Goal: Check status: Check status

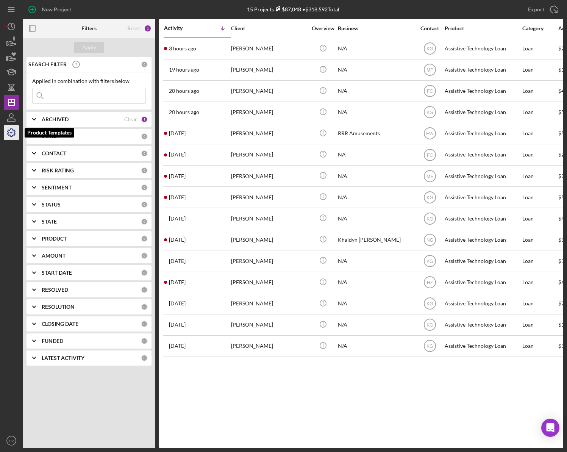
click at [7, 132] on icon "button" at bounding box center [11, 132] width 19 height 19
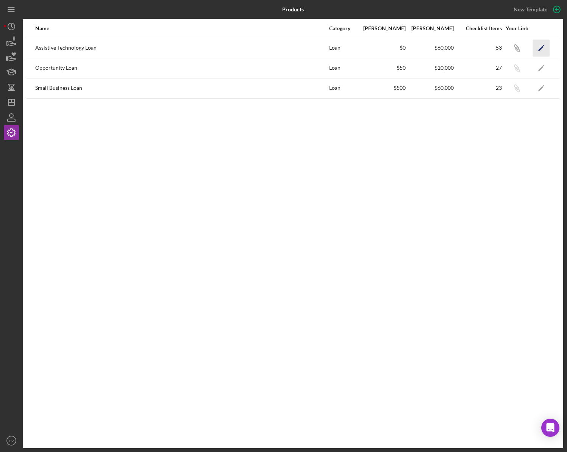
click at [540, 48] on icon "Icon/Edit" at bounding box center [541, 47] width 17 height 17
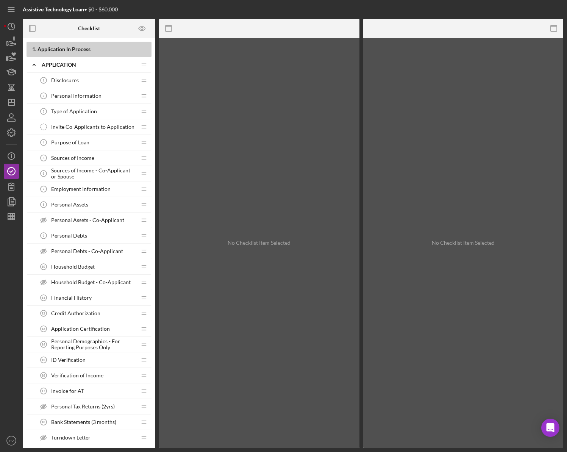
scroll to position [145, 0]
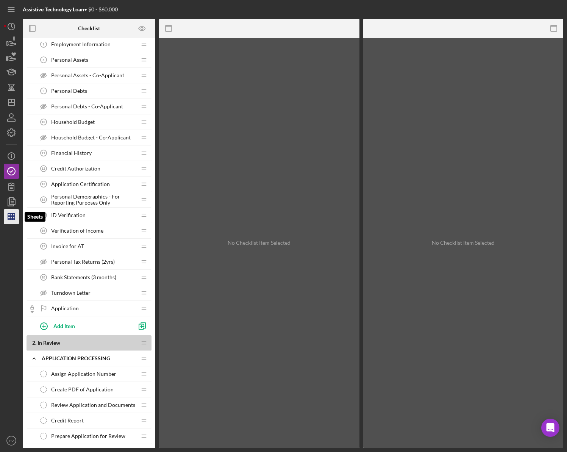
click at [13, 221] on icon "button" at bounding box center [11, 216] width 19 height 19
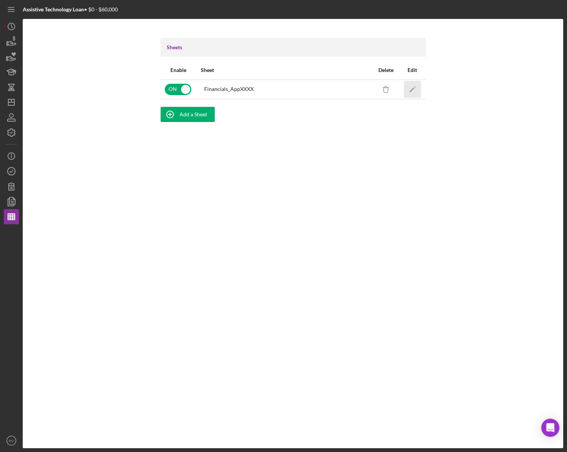
click at [408, 89] on icon "Icon/Edit" at bounding box center [412, 89] width 17 height 17
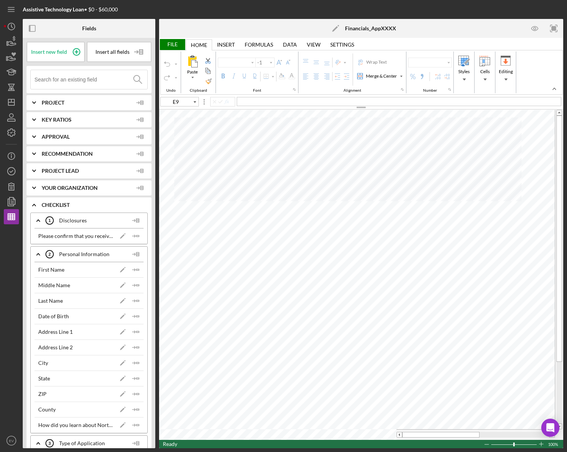
type input "Arial"
type input "10"
type input "C18"
type input "11"
type input "C21"
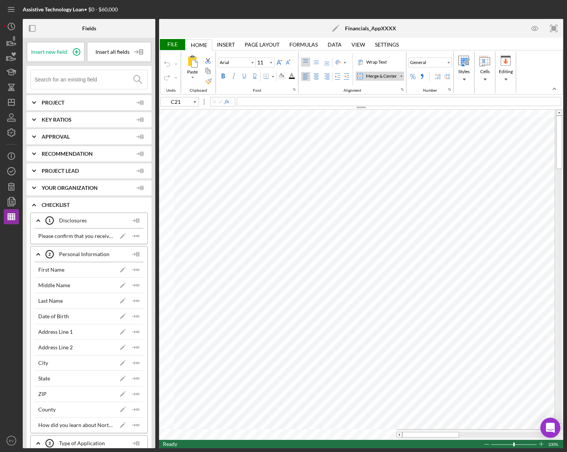
click at [548, 421] on div "Open Intercom Messenger" at bounding box center [551, 428] width 20 height 20
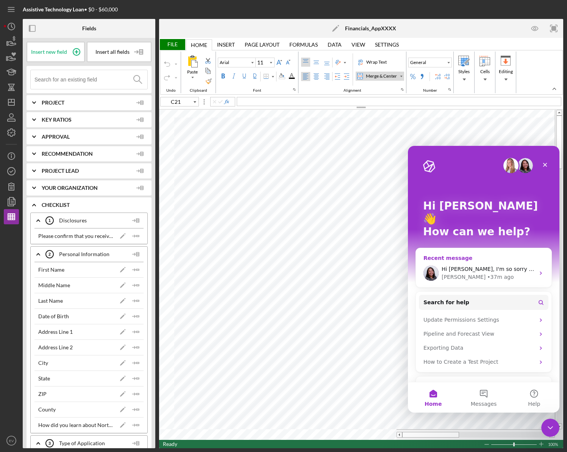
click at [487, 273] on div "• 37m ago" at bounding box center [500, 277] width 27 height 8
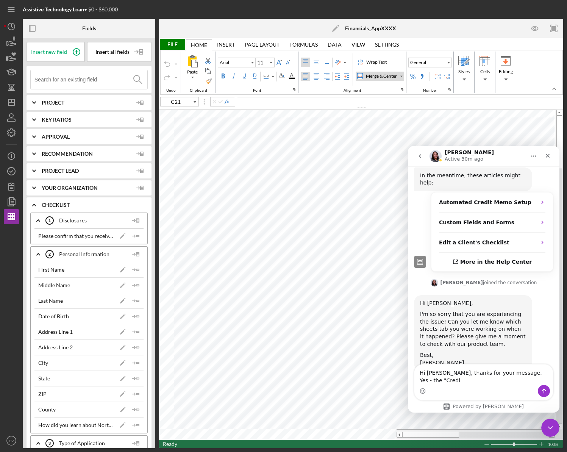
scroll to position [382, 0]
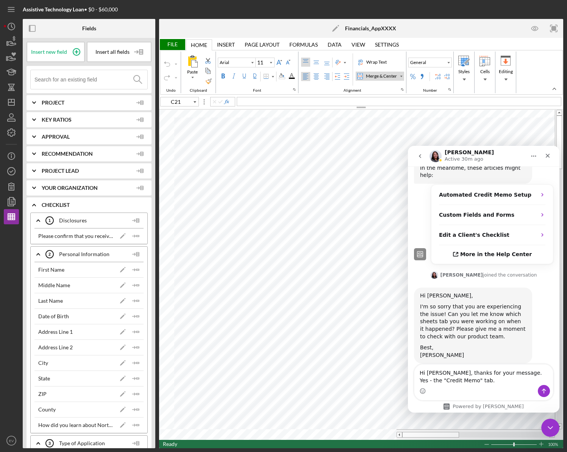
type textarea "Hi [PERSON_NAME], thanks for your message. Yes - the "Credit Memo" tab."
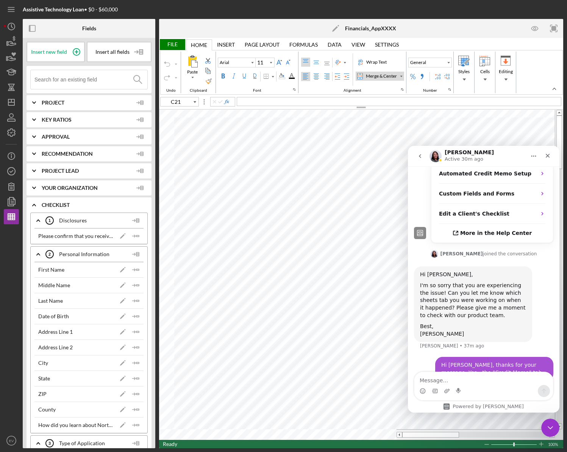
scroll to position [404, 0]
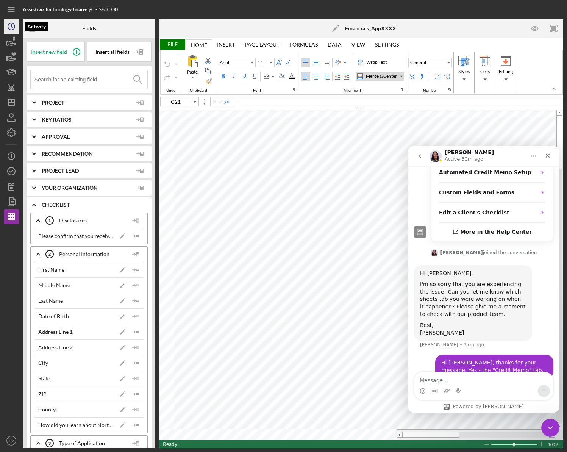
click at [5, 29] on icon "Icon/History" at bounding box center [11, 26] width 19 height 19
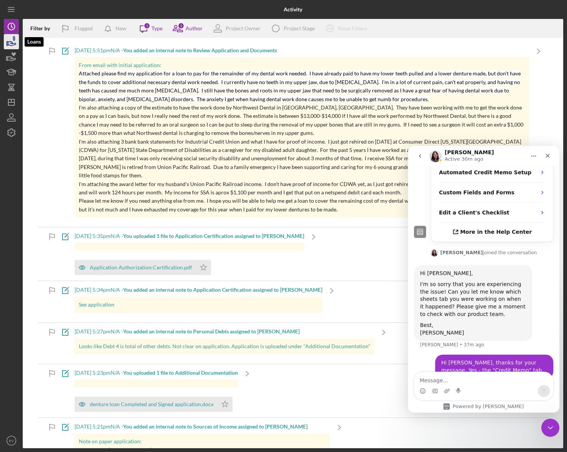
click at [9, 44] on icon "button" at bounding box center [11, 41] width 19 height 19
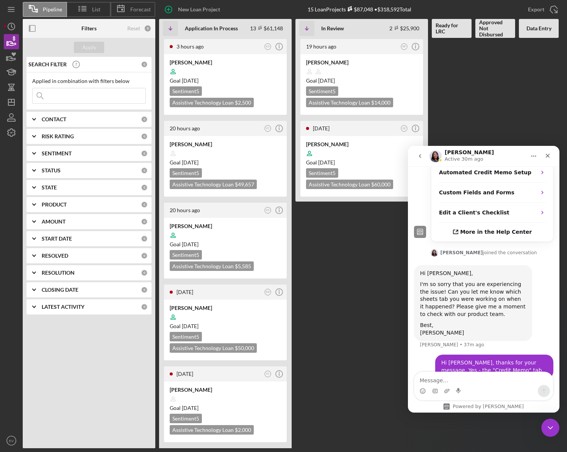
click at [420, 154] on icon "go back" at bounding box center [420, 156] width 6 height 6
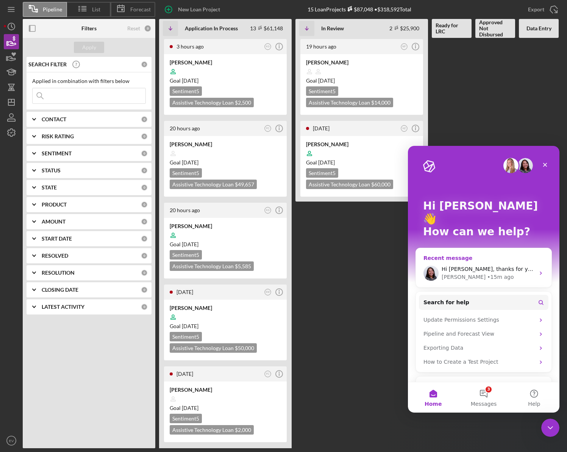
click at [489, 266] on span "Hi [PERSON_NAME], thanks for your message. Yes - the "Credit Memo" tab." at bounding box center [541, 269] width 199 height 6
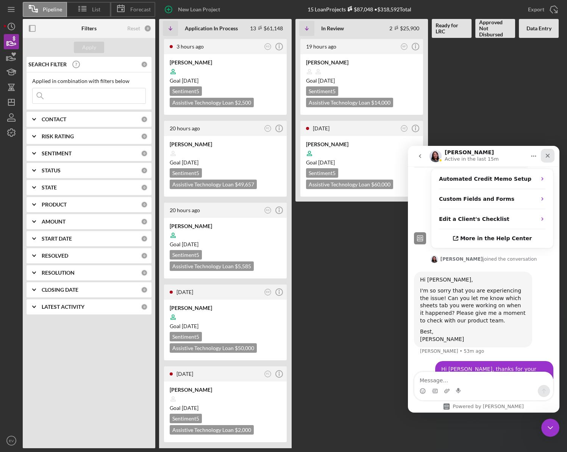
scroll to position [404, 0]
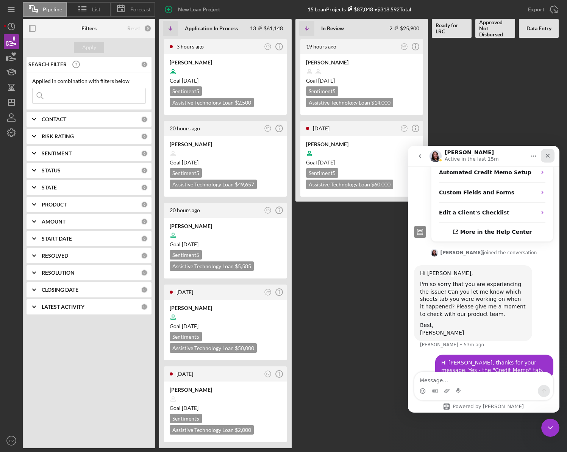
click at [549, 153] on icon "Close" at bounding box center [548, 156] width 6 height 6
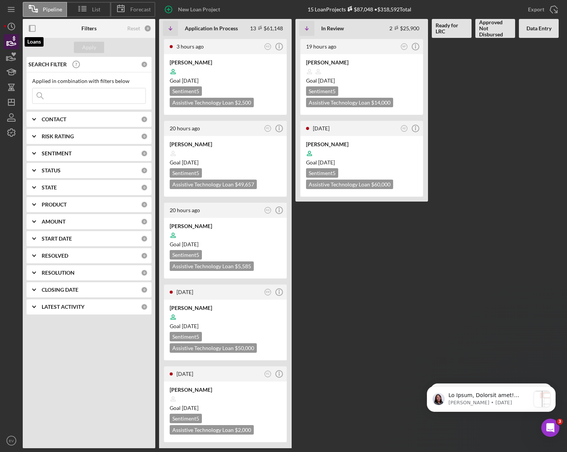
click at [11, 44] on icon "button" at bounding box center [11, 41] width 19 height 19
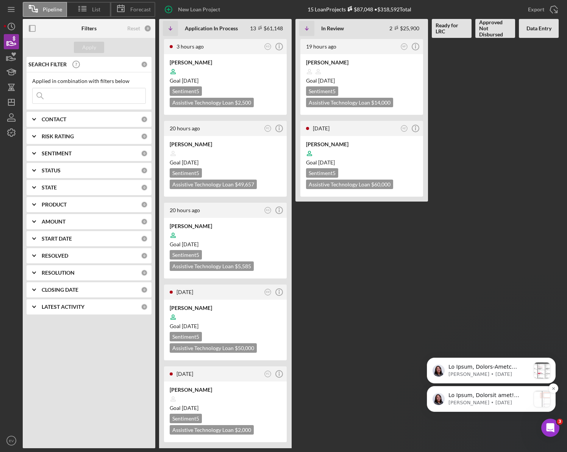
click at [487, 393] on p "message notification from Christina, 18w ago. Hi Ellie, Exciting news! Lenderfi…" at bounding box center [490, 396] width 82 height 8
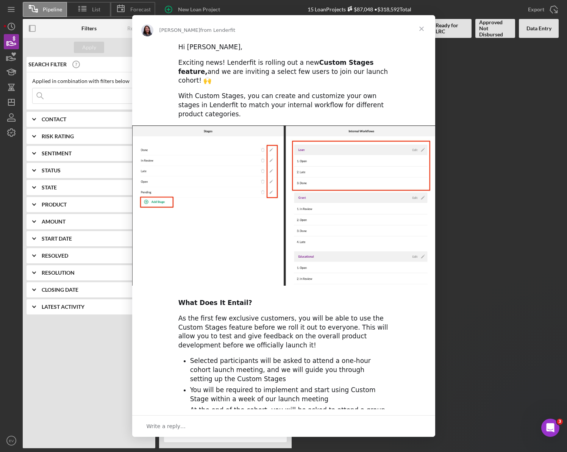
scroll to position [0, 0]
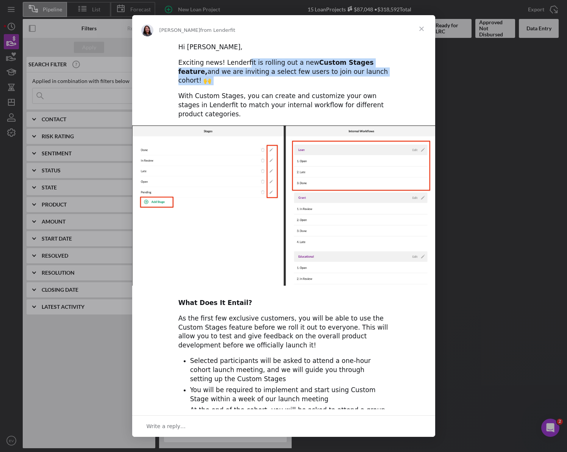
drag, startPoint x: 242, startPoint y: 60, endPoint x: 251, endPoint y: 80, distance: 22.1
click at [251, 80] on div "Hi Ellie, Exciting news! Lenderfit is rolling out a new Custom Stages feature, …" at bounding box center [283, 274] width 303 height 465
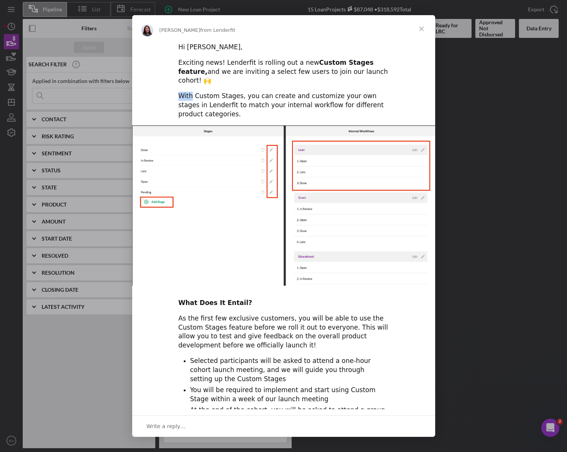
click at [251, 80] on div "Hi Ellie, Exciting news! Lenderfit is rolling out a new Custom Stages feature, …" at bounding box center [283, 274] width 303 height 465
click at [246, 58] on div "Exciting news! Lenderfit is rolling out a new Custom Stages feature, and we are…" at bounding box center [284, 71] width 211 height 27
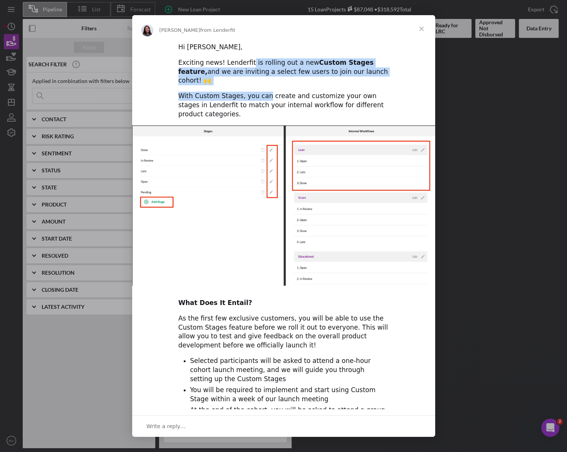
drag, startPoint x: 246, startPoint y: 58, endPoint x: 257, endPoint y: 86, distance: 30.3
click at [257, 86] on div "Hi Ellie, Exciting news! Lenderfit is rolling out a new Custom Stages feature, …" at bounding box center [283, 274] width 303 height 465
click at [257, 92] on div "With Custom Stages, you can create and customize your own stages in Lenderfit t…" at bounding box center [284, 105] width 211 height 27
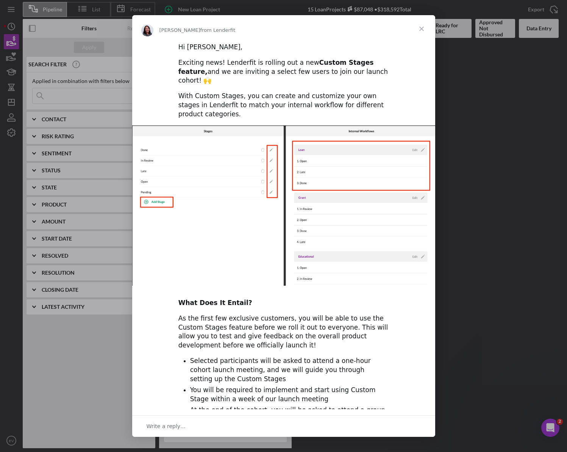
click at [421, 28] on span "Close" at bounding box center [421, 28] width 27 height 27
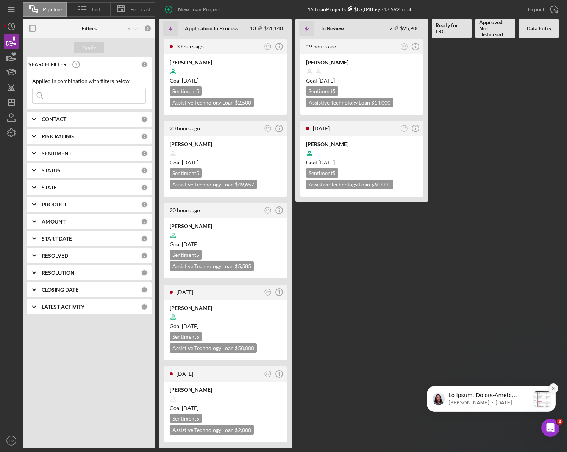
click at [553, 390] on icon "Dismiss notification" at bounding box center [554, 389] width 4 height 4
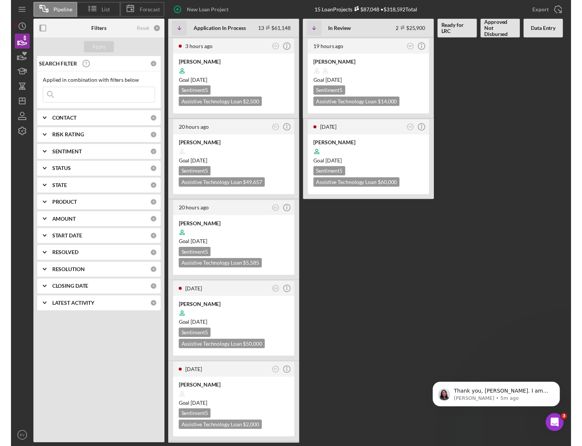
scroll to position [434, 0]
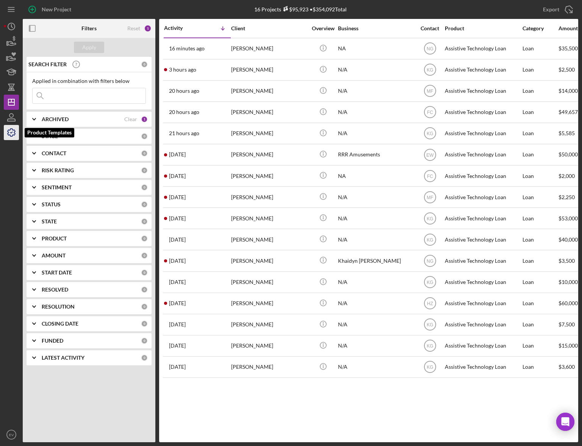
click at [14, 128] on icon "button" at bounding box center [11, 132] width 19 height 19
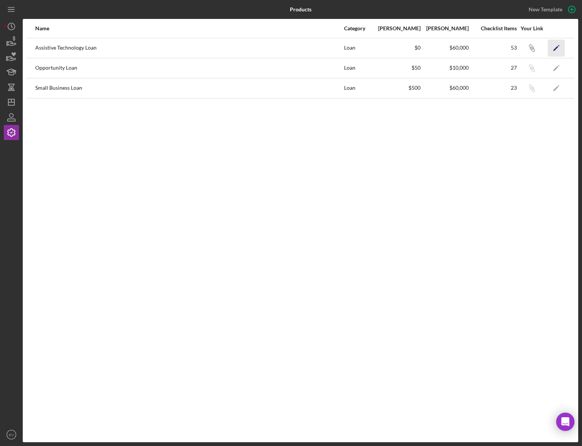
click at [554, 46] on icon "Icon/Edit" at bounding box center [556, 47] width 17 height 17
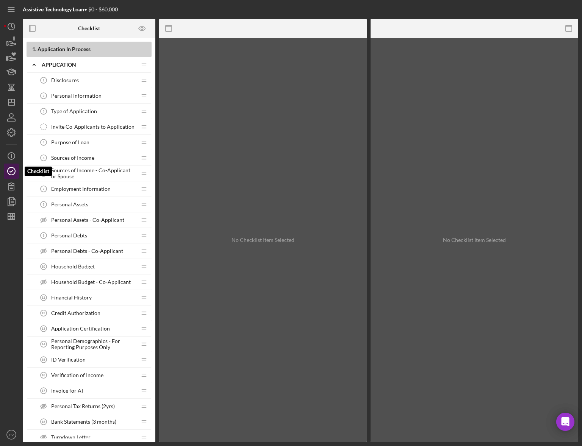
click at [10, 174] on icon "button" at bounding box center [11, 171] width 19 height 19
click at [11, 157] on line "button" at bounding box center [11, 156] width 0 height 3
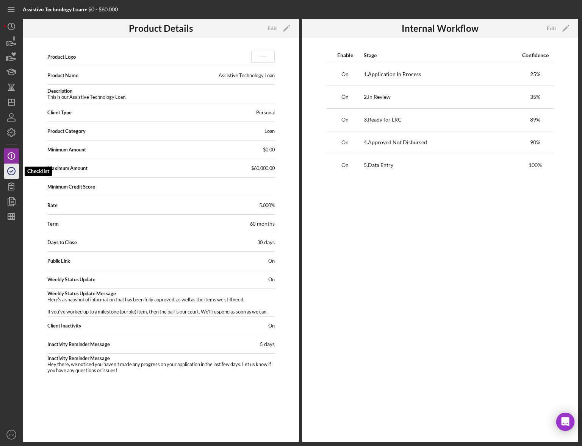
click at [14, 174] on circle "button" at bounding box center [12, 172] width 8 height 8
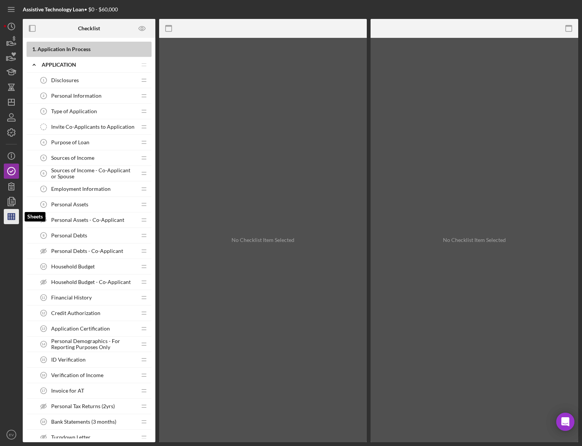
click at [12, 214] on polygon "button" at bounding box center [11, 217] width 7 height 6
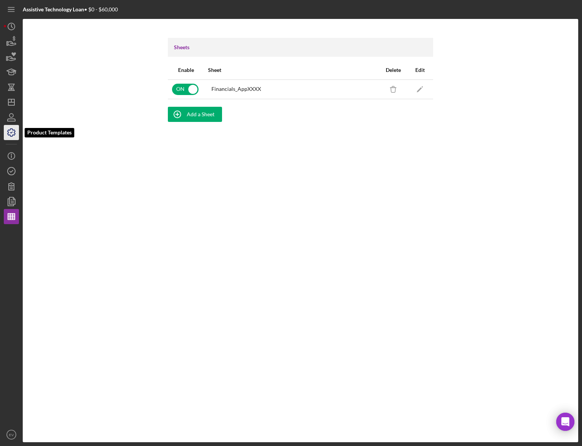
click at [13, 133] on icon "button" at bounding box center [11, 132] width 19 height 19
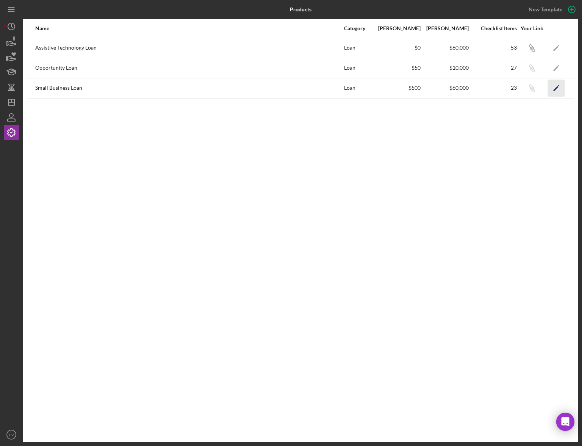
click at [553, 88] on icon "Icon/Edit" at bounding box center [556, 88] width 17 height 17
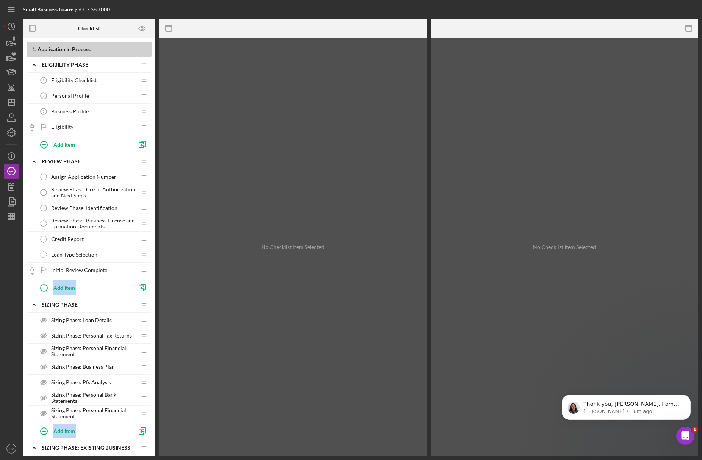
drag, startPoint x: 155, startPoint y: 227, endPoint x: 195, endPoint y: 227, distance: 39.4
click at [195, 227] on div "Checklist 1 . Application In Process Icon/Expander Eligibility Phase Icon/Edit …" at bounding box center [361, 237] width 676 height 437
click at [236, 234] on div "No Checklist Item Selected" at bounding box center [293, 247] width 268 height 418
click at [9, 214] on icon "button" at bounding box center [11, 216] width 19 height 19
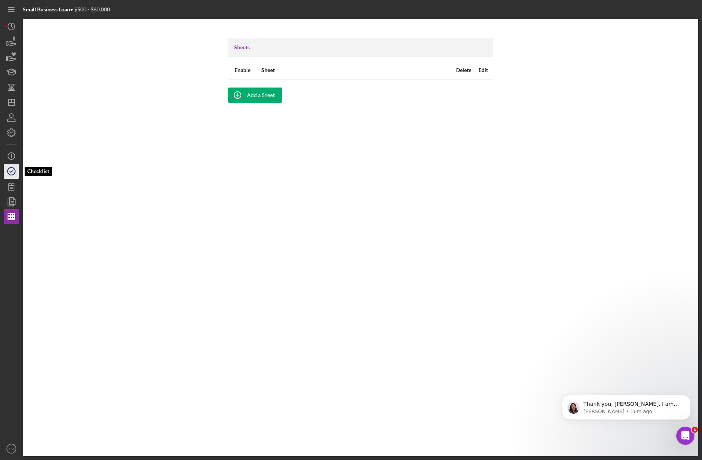
click at [12, 168] on icon "button" at bounding box center [11, 171] width 19 height 19
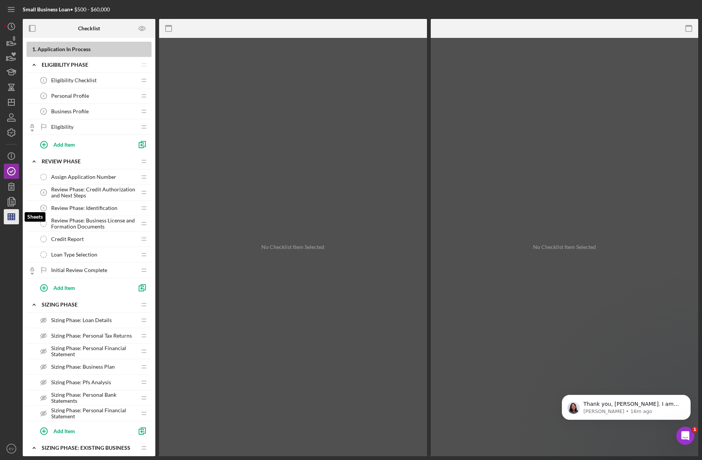
click at [14, 222] on icon "button" at bounding box center [11, 216] width 19 height 19
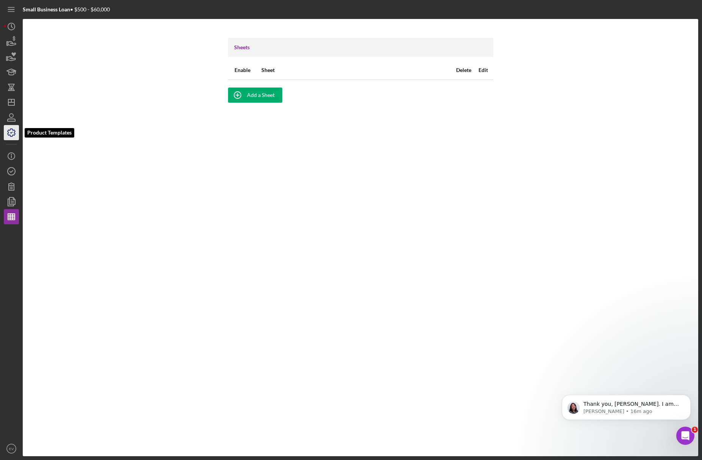
click at [10, 131] on icon "button" at bounding box center [11, 132] width 19 height 19
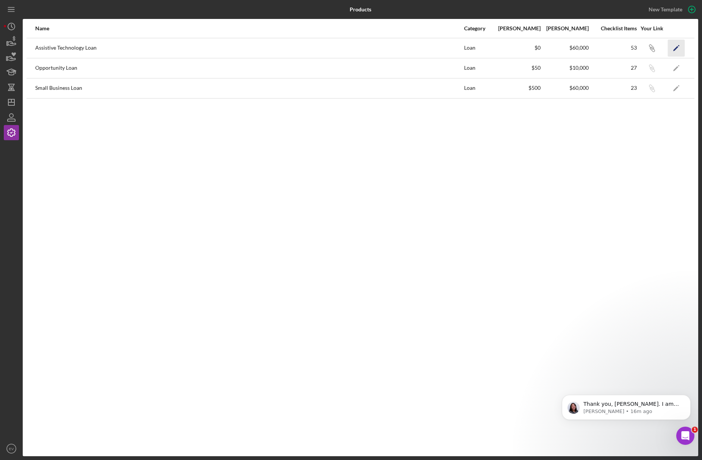
click at [582, 45] on icon "button" at bounding box center [679, 46] width 2 height 2
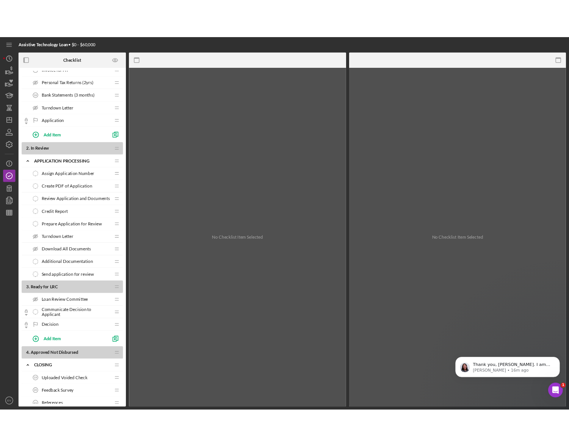
scroll to position [662, 0]
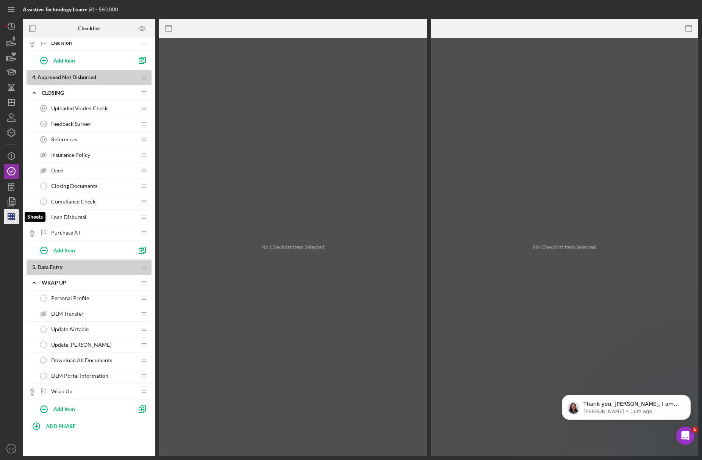
click at [6, 216] on icon "button" at bounding box center [11, 216] width 19 height 19
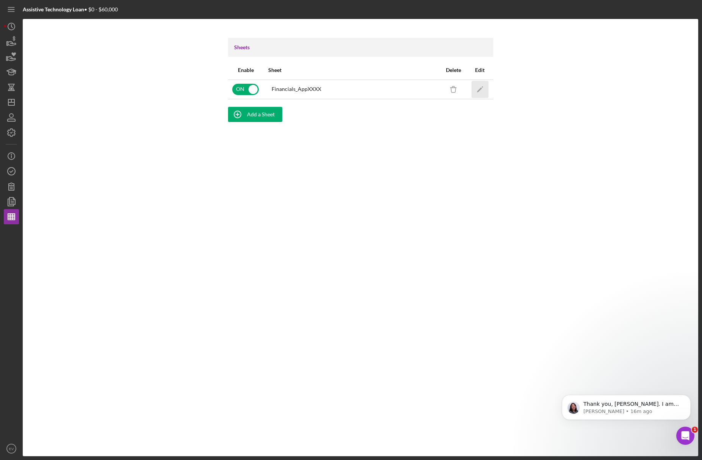
click at [479, 88] on icon "Icon/Edit" at bounding box center [479, 89] width 17 height 17
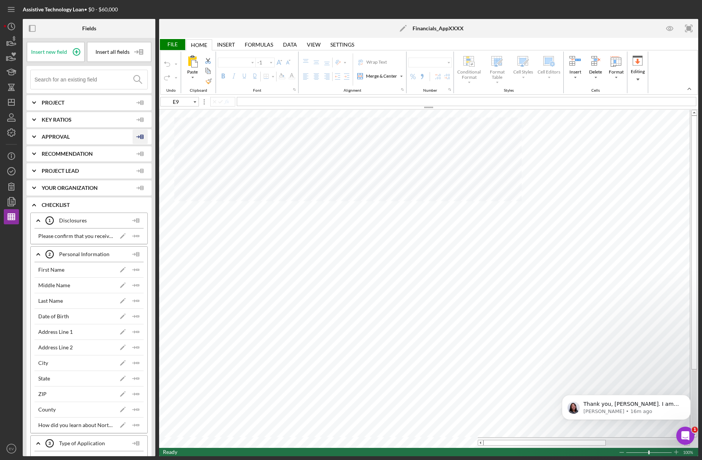
type input "Arial"
type input "10"
type input "C18"
type input "11"
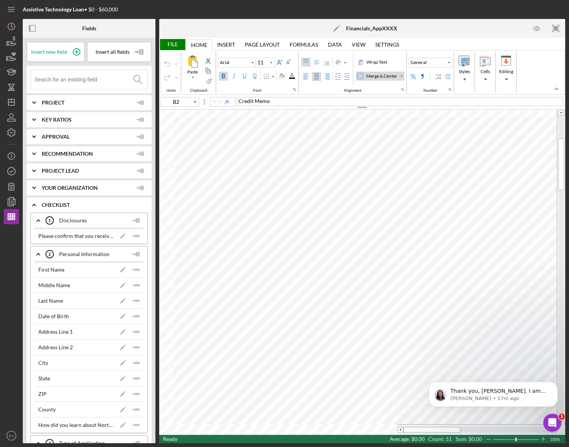
click at [176, 43] on div "File" at bounding box center [172, 44] width 26 height 11
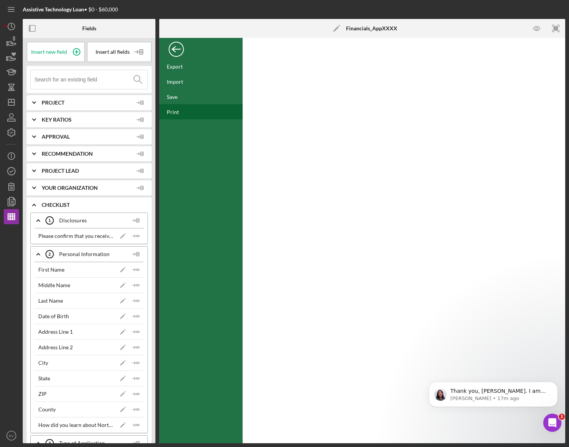
click at [178, 113] on div "Print" at bounding box center [173, 112] width 12 height 6
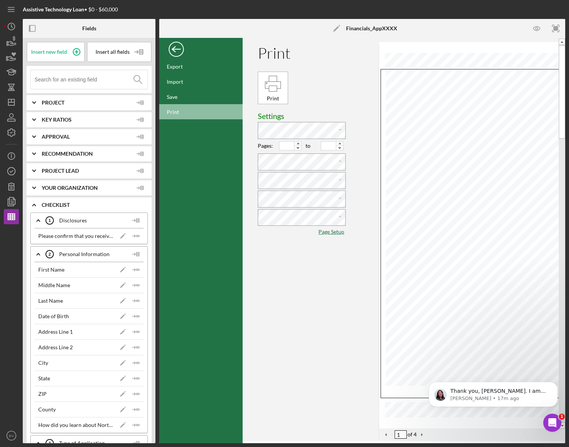
click at [172, 46] on div "Back" at bounding box center [176, 47] width 15 height 15
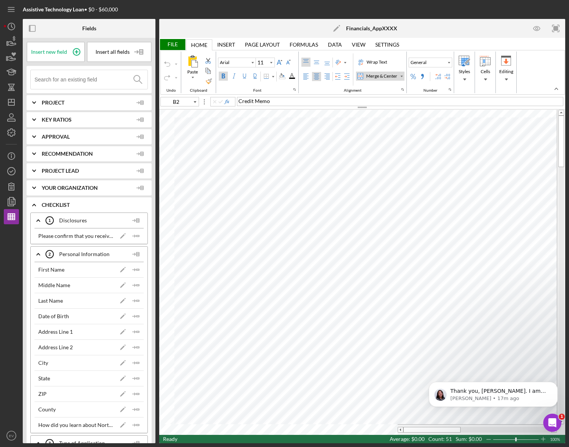
click at [268, 45] on div "Page Layout" at bounding box center [262, 45] width 35 height 6
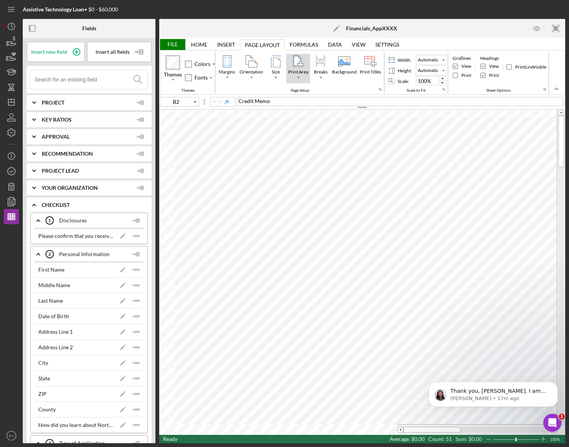
click at [300, 72] on div "Print Area" at bounding box center [298, 72] width 23 height 7
click at [305, 89] on div "Set Print Area" at bounding box center [314, 91] width 30 height 7
type input "Print_Area"
click at [174, 45] on div "File" at bounding box center [172, 44] width 26 height 11
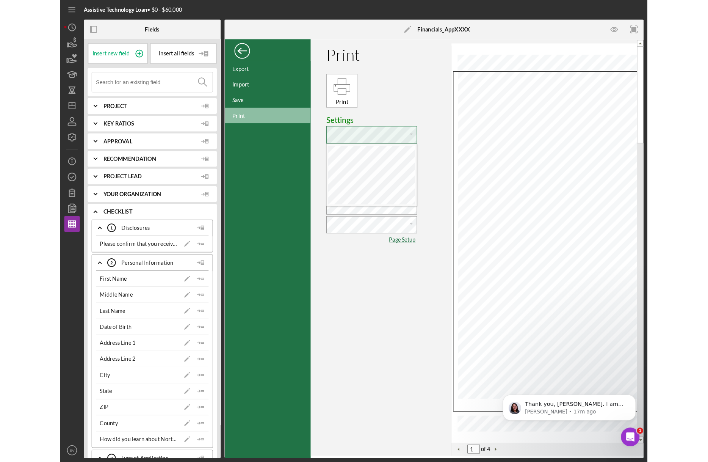
scroll to position [3, 2]
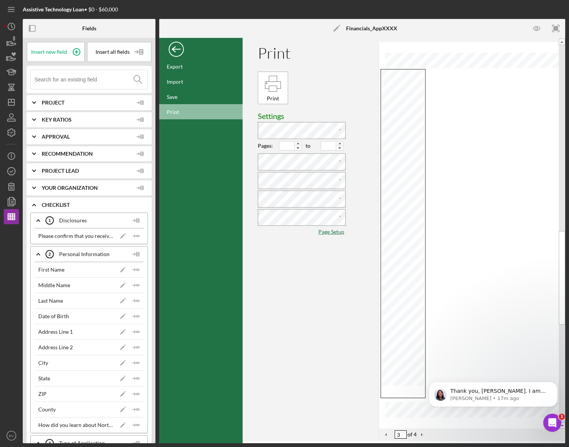
type input "1"
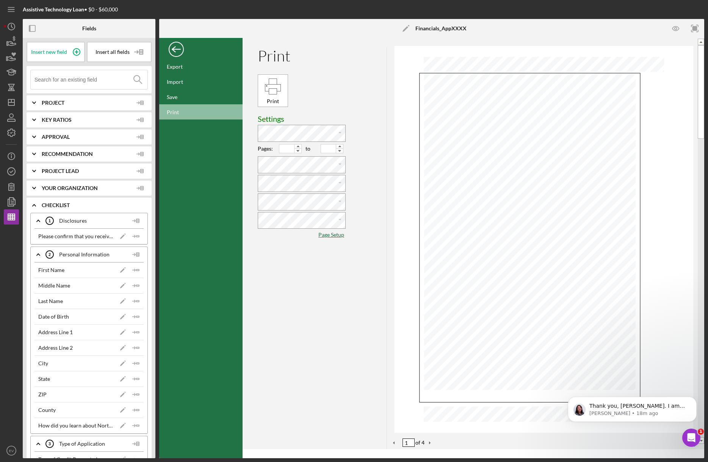
click at [179, 49] on div "Back" at bounding box center [176, 47] width 15 height 15
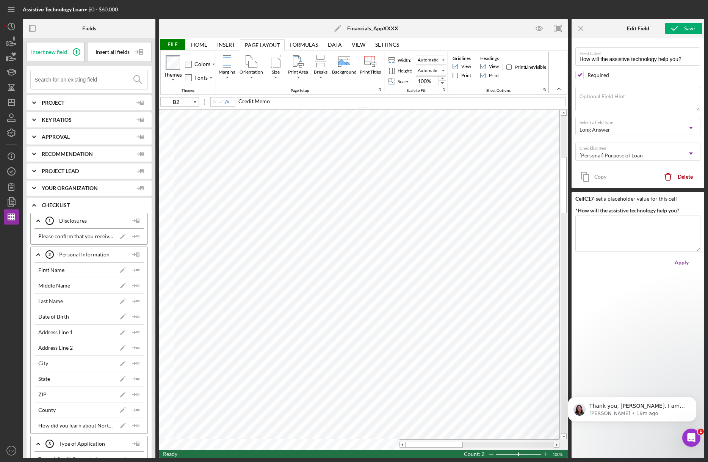
type input "48R x 7C"
click at [174, 45] on div "File" at bounding box center [172, 44] width 26 height 11
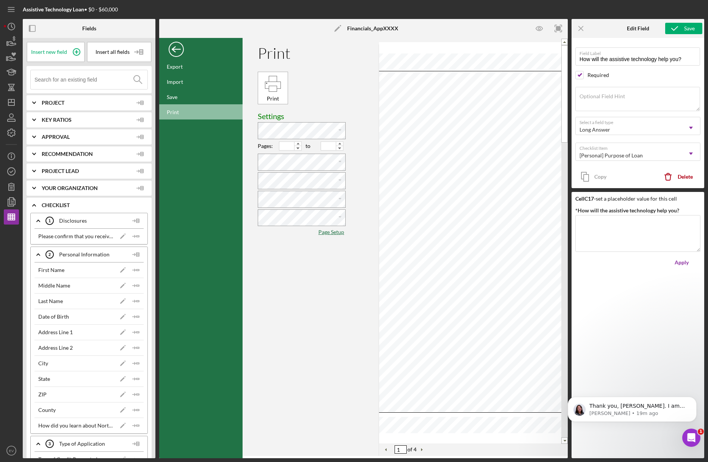
click at [333, 230] on div "Page Setup" at bounding box center [331, 232] width 27 height 6
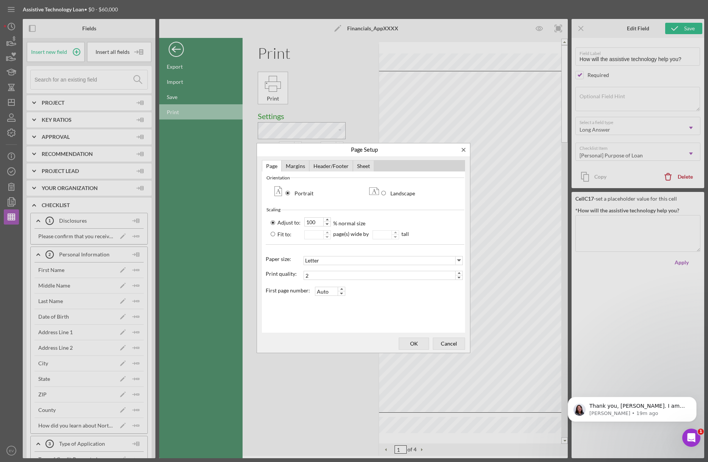
click at [366, 165] on div "Sheet" at bounding box center [363, 166] width 21 height 12
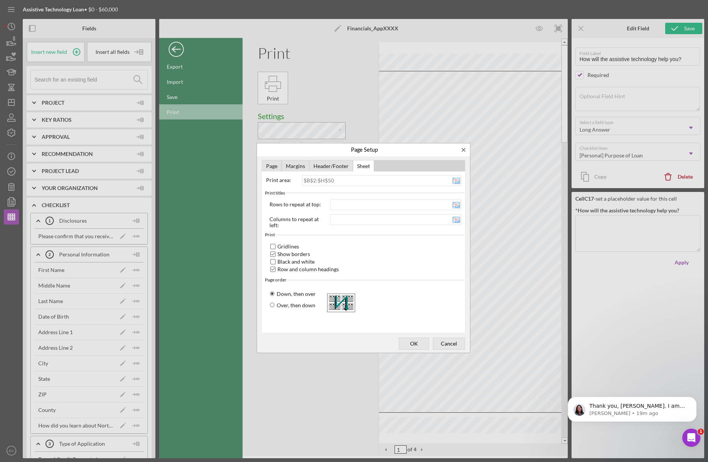
click at [273, 252] on div "Show borders" at bounding box center [273, 254] width 6 height 6
click at [272, 269] on div "Row and column headings" at bounding box center [273, 269] width 6 height 6
click at [416, 342] on span "OK" at bounding box center [413, 343] width 25 height 11
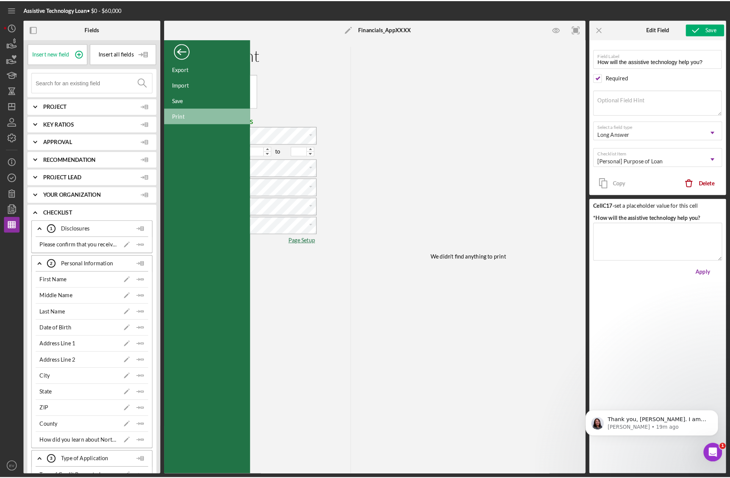
scroll to position [0, 0]
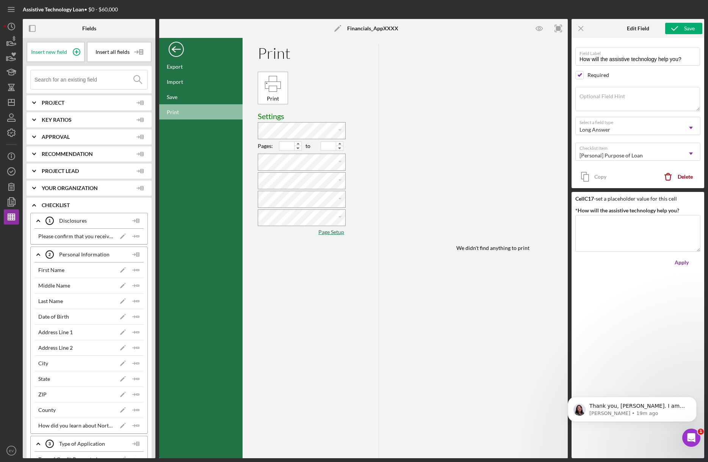
click at [449, 176] on div "We didn't find anything to print" at bounding box center [492, 248] width 227 height 420
drag, startPoint x: 559, startPoint y: 127, endPoint x: 550, endPoint y: 74, distance: 53.7
click at [554, 94] on div "We didn't find anything to print 3 of 4" at bounding box center [492, 248] width 227 height 420
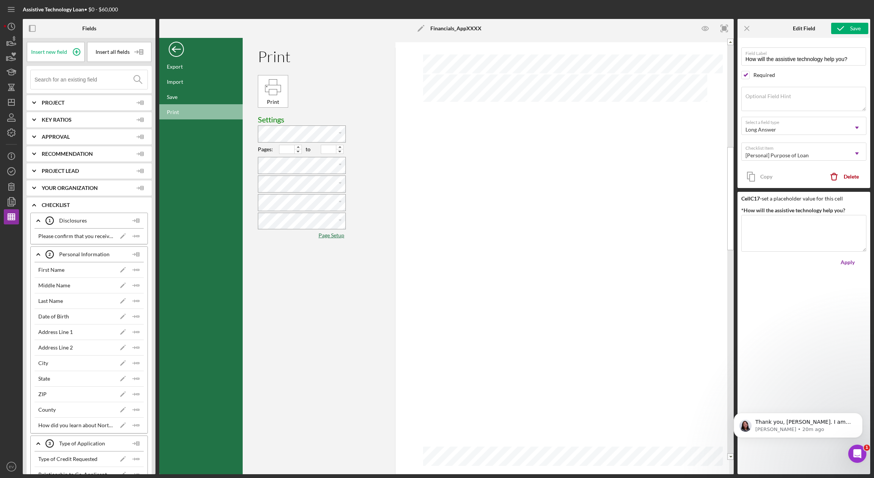
type input "1"
click at [178, 51] on div "Back" at bounding box center [176, 47] width 15 height 15
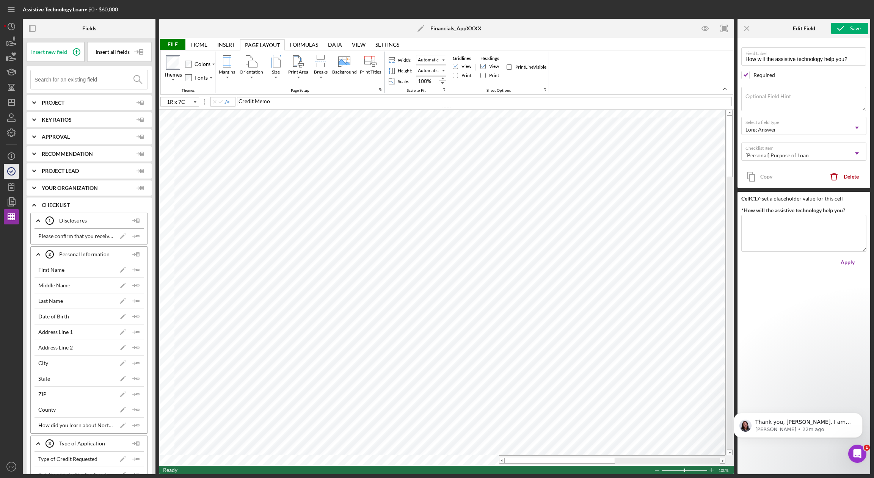
type input "B2"
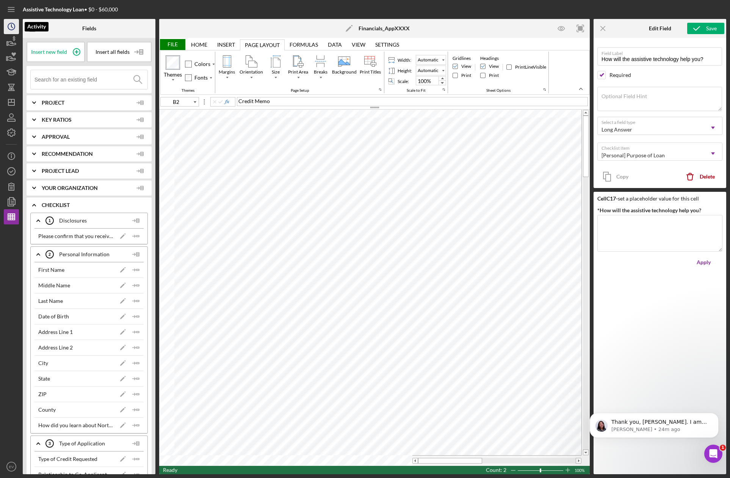
click at [16, 27] on icon "Icon/History" at bounding box center [11, 26] width 19 height 19
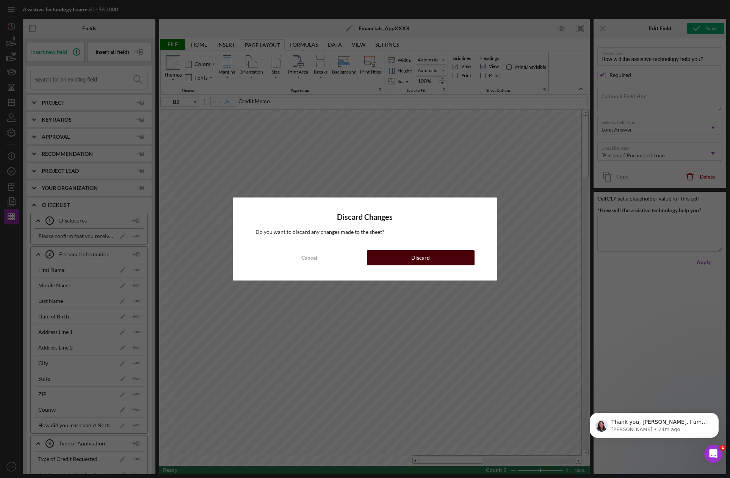
click at [395, 262] on button "Discard" at bounding box center [421, 257] width 108 height 15
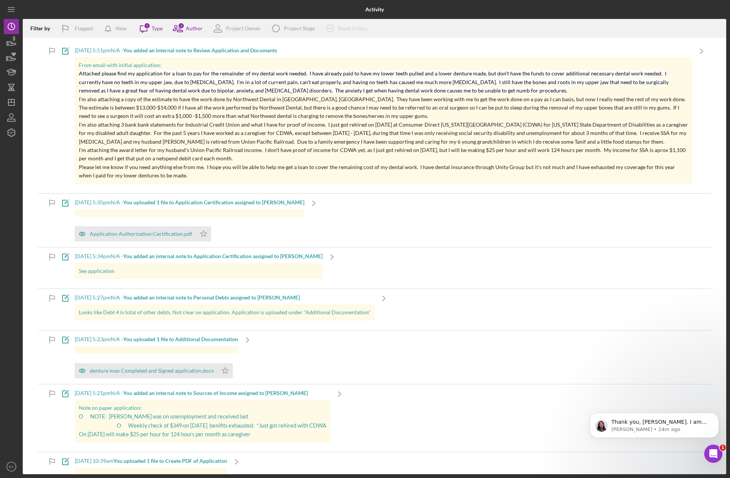
click at [10, 18] on div "Icon/Menu" at bounding box center [11, 9] width 15 height 19
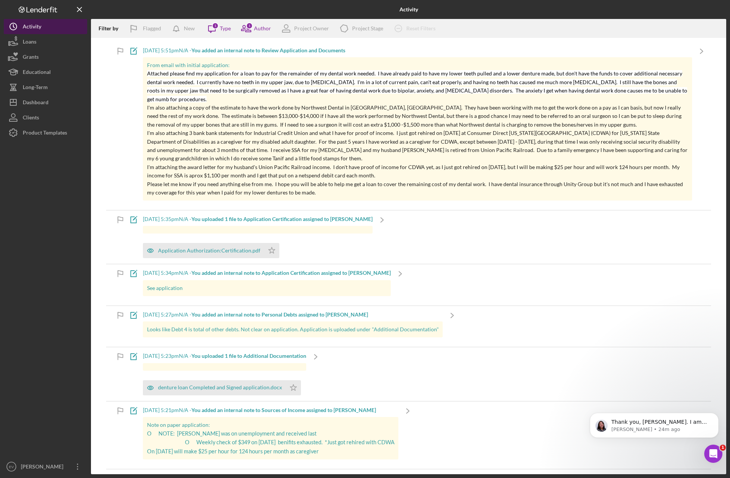
click at [16, 32] on icon "Icon/History" at bounding box center [13, 26] width 19 height 19
click at [41, 114] on button "Clients" at bounding box center [45, 117] width 83 height 15
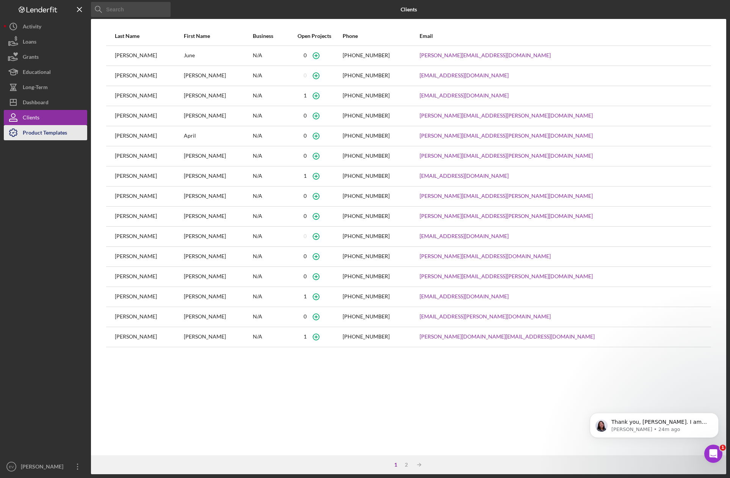
click at [42, 132] on div "Product Templates" at bounding box center [45, 133] width 44 height 17
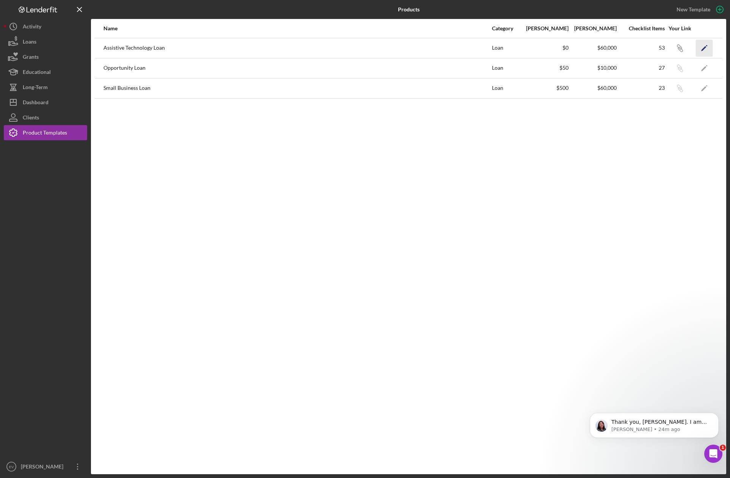
click at [582, 52] on icon "Icon/Edit" at bounding box center [704, 47] width 17 height 17
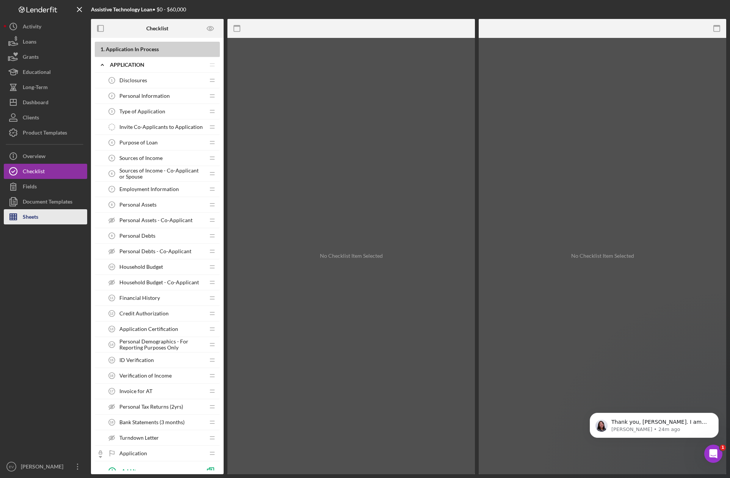
click at [39, 216] on button "Sheets" at bounding box center [45, 216] width 83 height 15
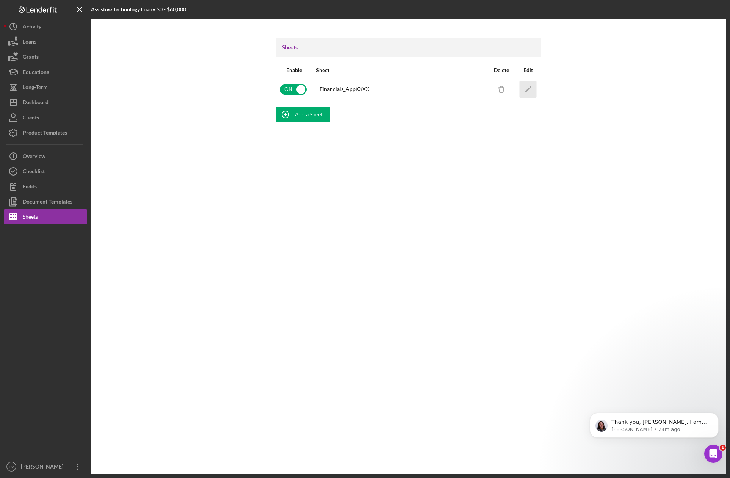
click at [525, 89] on icon "Icon/Edit" at bounding box center [528, 89] width 17 height 17
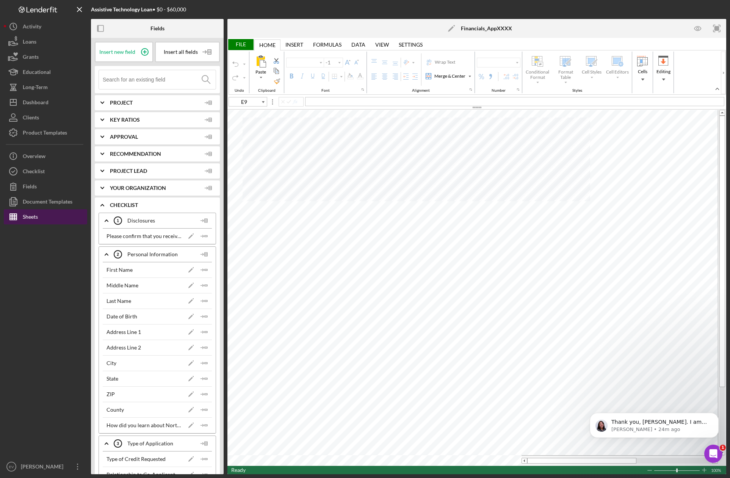
type input "Arial"
type input "10"
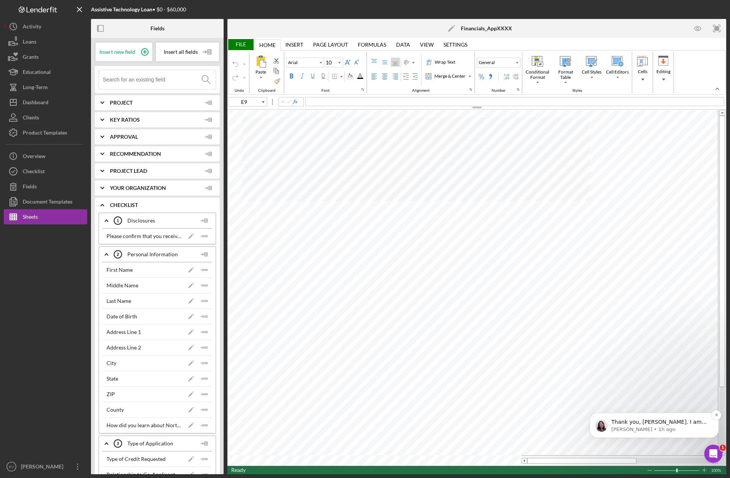
click at [582, 425] on p "Thank you, [PERSON_NAME]. I am reporting this to our product team. Appreciate y…" at bounding box center [660, 422] width 98 height 8
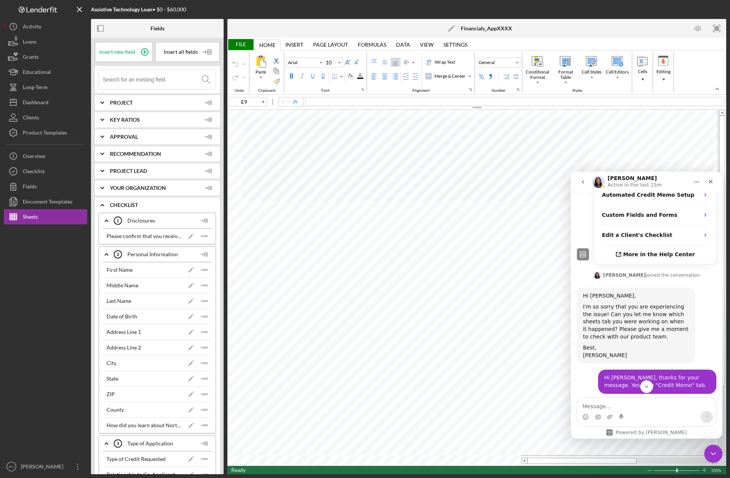
scroll to position [434, 0]
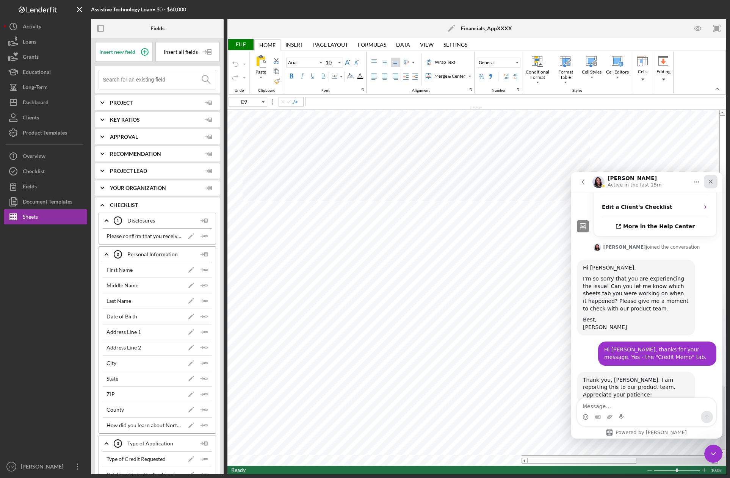
click at [582, 180] on div "Close" at bounding box center [711, 182] width 14 height 14
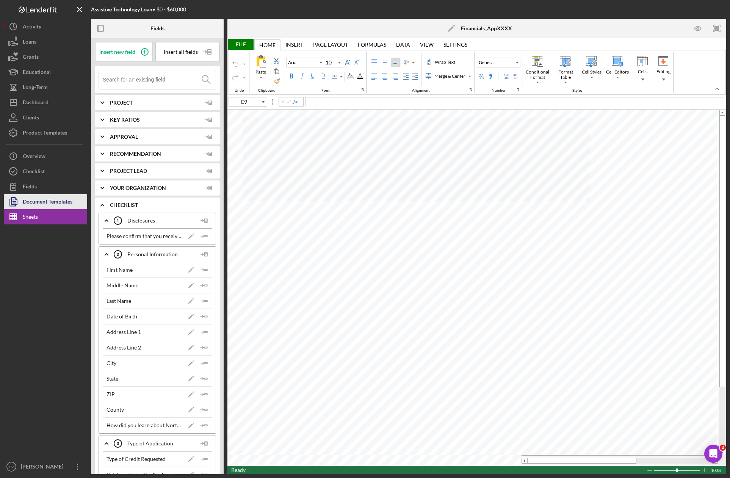
click at [47, 204] on div "Document Templates" at bounding box center [48, 202] width 50 height 17
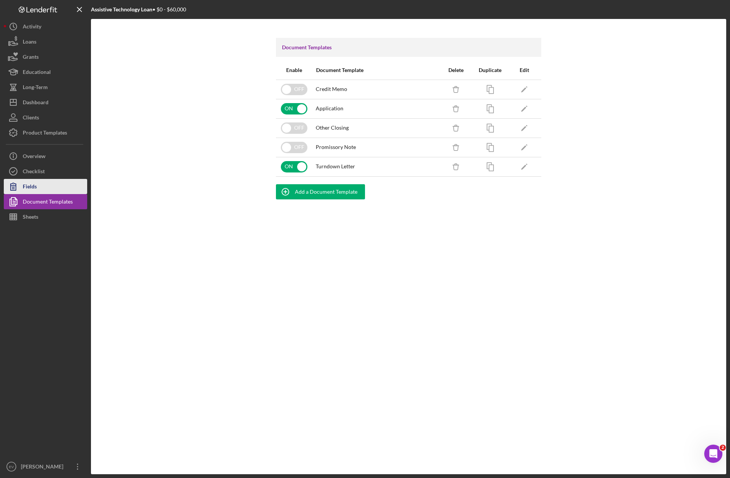
click at [42, 179] on button "Fields" at bounding box center [45, 186] width 83 height 15
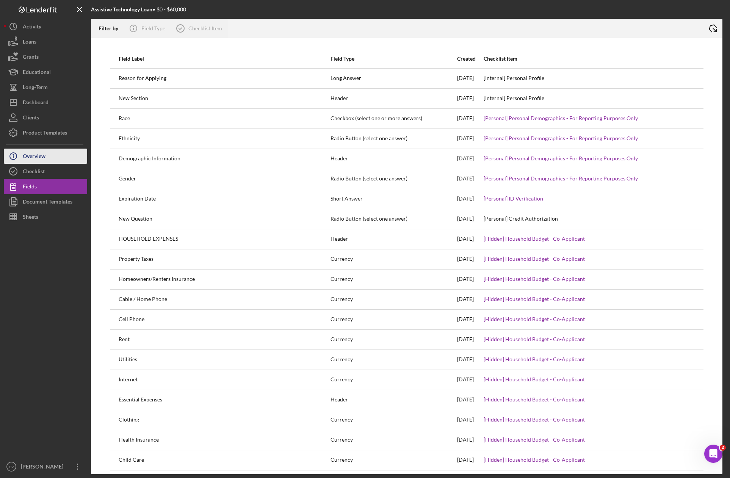
click at [43, 158] on div "Overview" at bounding box center [34, 157] width 23 height 17
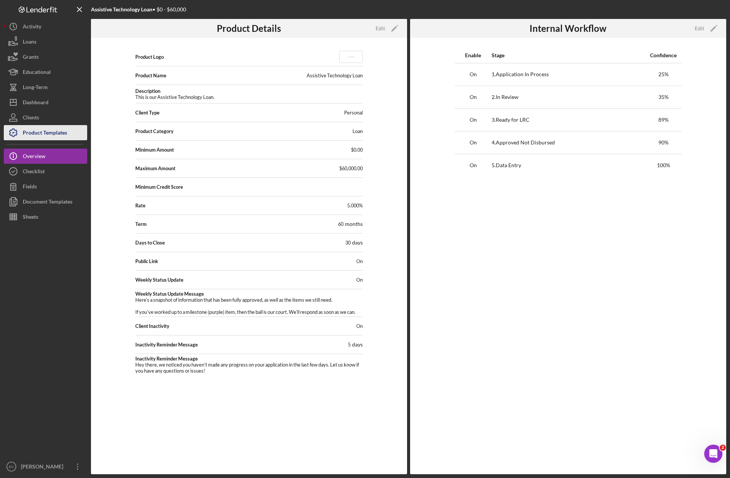
click at [66, 137] on div "Product Templates" at bounding box center [45, 133] width 44 height 17
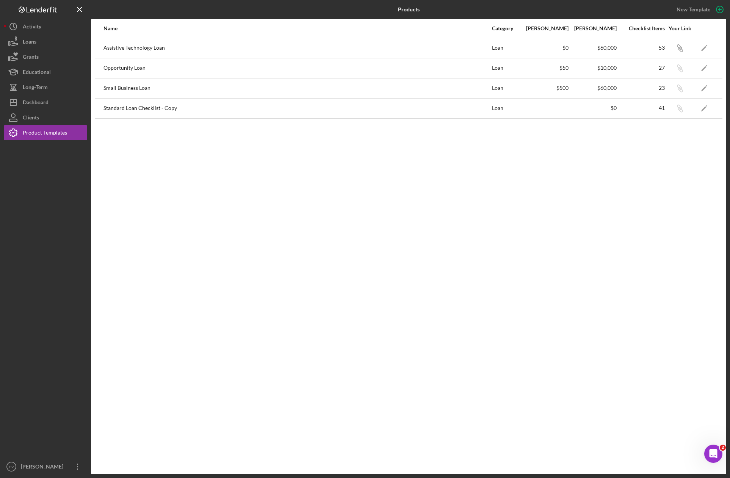
click at [194, 114] on div "Standard Loan Checklist - Copy" at bounding box center [297, 108] width 388 height 19
drag, startPoint x: 122, startPoint y: 108, endPoint x: 157, endPoint y: 111, distance: 35.0
click at [157, 111] on div "Standard Loan Checklist - Copy" at bounding box center [297, 108] width 388 height 19
drag, startPoint x: 157, startPoint y: 111, endPoint x: 111, endPoint y: 107, distance: 46.4
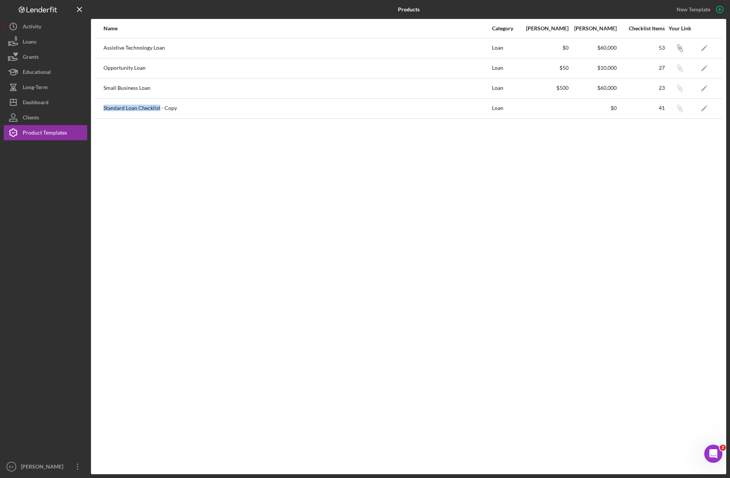
click at [111, 107] on div "Standard Loan Checklist - Copy" at bounding box center [297, 108] width 388 height 19
drag, startPoint x: 111, startPoint y: 107, endPoint x: 180, endPoint y: 106, distance: 69.0
click at [180, 106] on div "Standard Loan Checklist - Copy" at bounding box center [297, 108] width 388 height 19
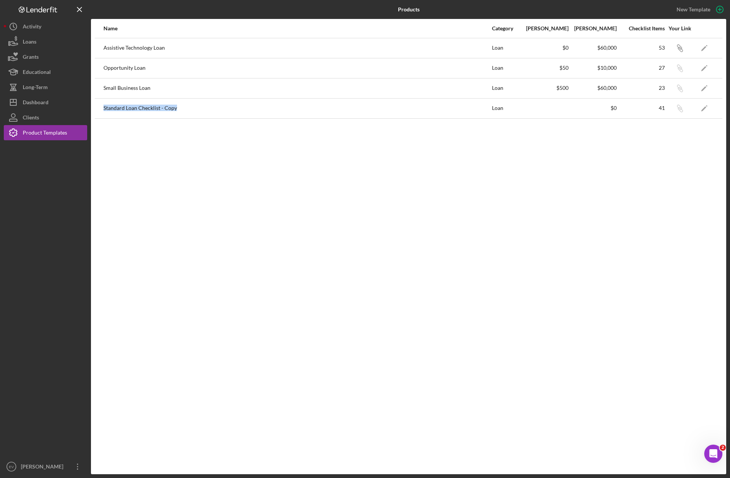
drag, startPoint x: 180, startPoint y: 106, endPoint x: 113, endPoint y: 107, distance: 66.7
click at [113, 107] on div "Standard Loan Checklist - Copy" at bounding box center [297, 108] width 388 height 19
click at [63, 121] on button "Clients" at bounding box center [45, 117] width 83 height 15
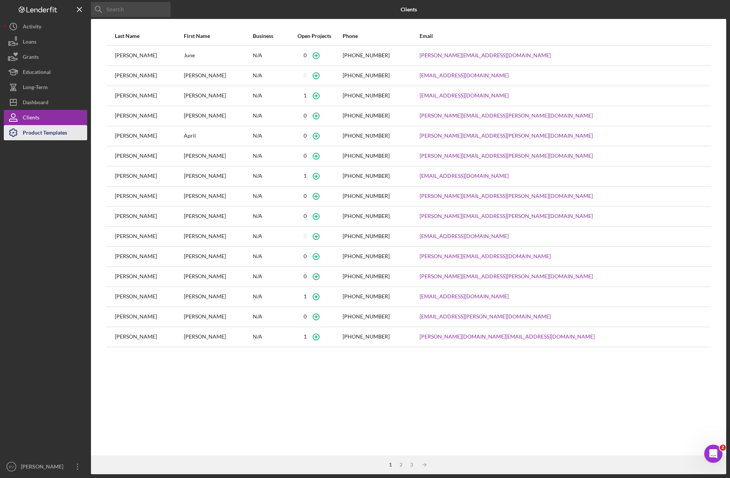
click at [65, 136] on div "Product Templates" at bounding box center [45, 133] width 44 height 17
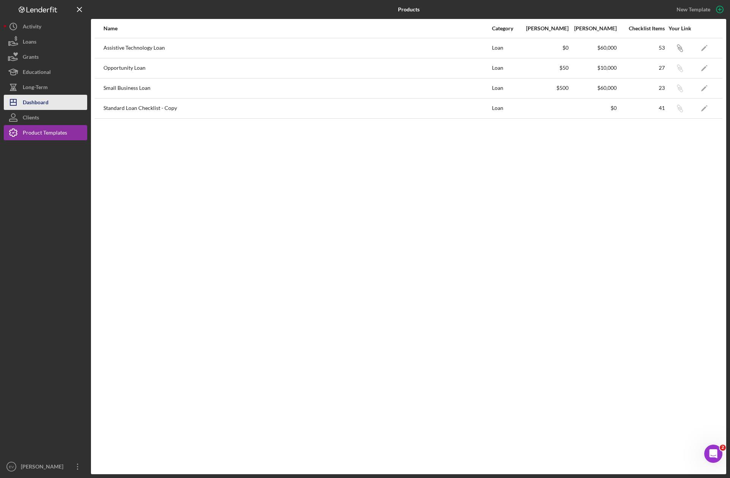
click at [65, 102] on button "Icon/Dashboard Dashboard" at bounding box center [45, 102] width 83 height 15
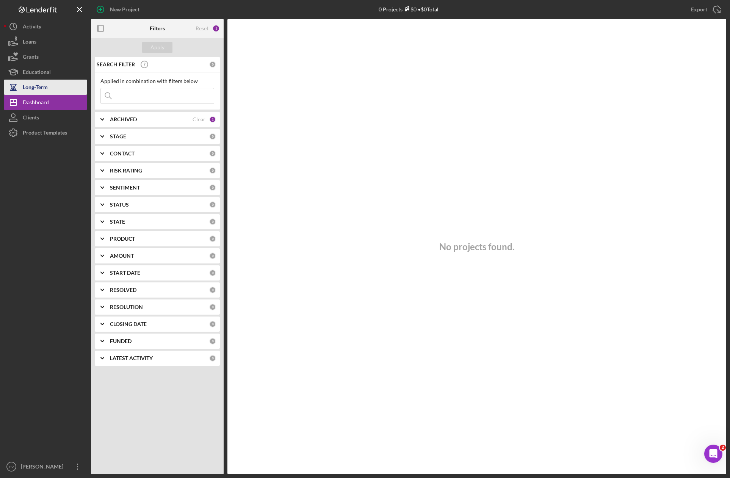
click at [68, 86] on button "Long-Term" at bounding box center [45, 87] width 83 height 15
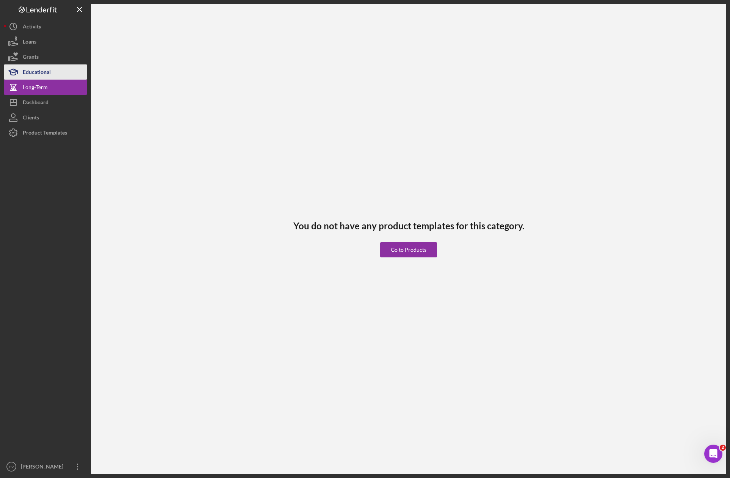
click at [71, 70] on button "Educational" at bounding box center [45, 71] width 83 height 15
click at [65, 90] on button "Long-Term" at bounding box center [45, 87] width 83 height 15
click at [64, 106] on button "Icon/Dashboard Dashboard" at bounding box center [45, 102] width 83 height 15
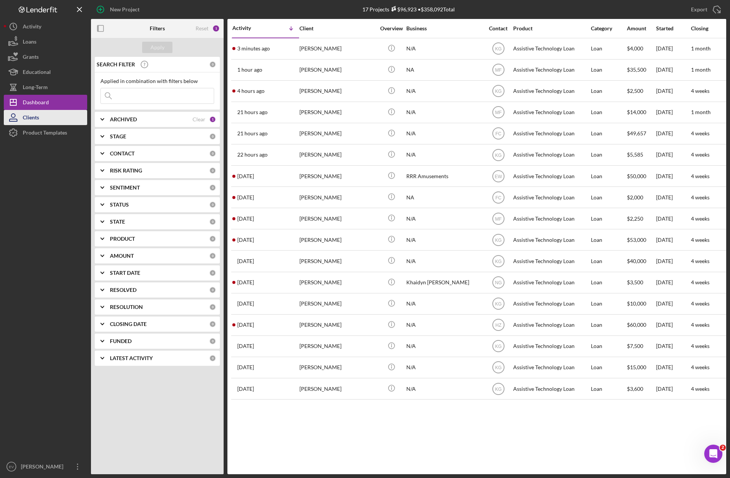
click at [63, 120] on button "Clients" at bounding box center [45, 117] width 83 height 15
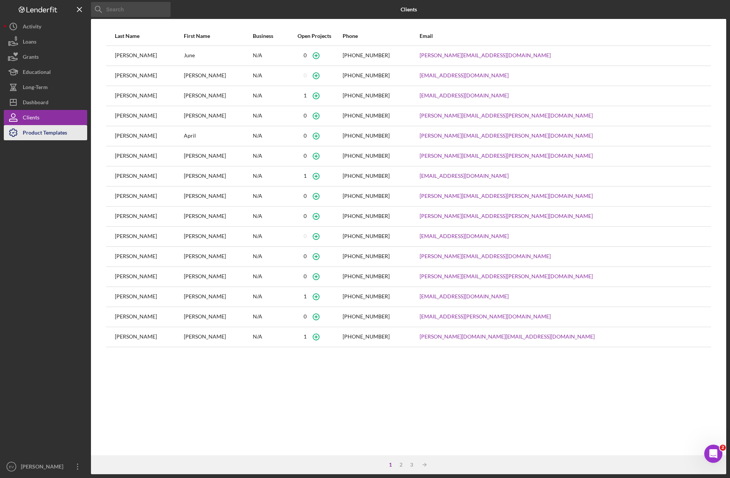
click at [67, 135] on button "Product Templates" at bounding box center [45, 132] width 83 height 15
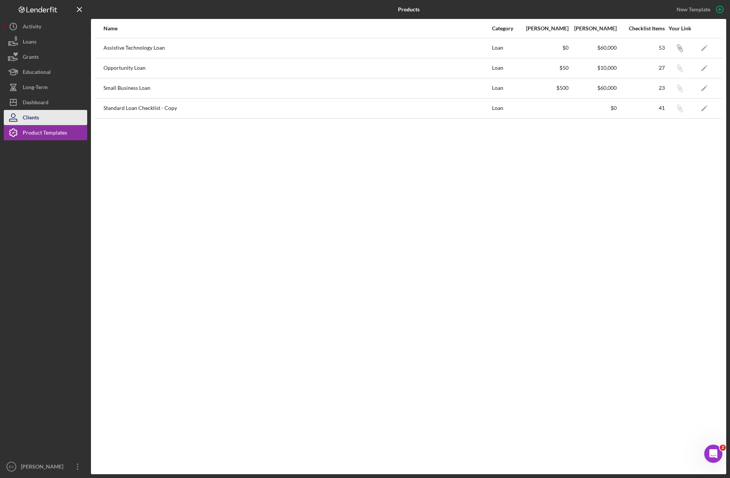
click at [79, 114] on button "Clients" at bounding box center [45, 117] width 83 height 15
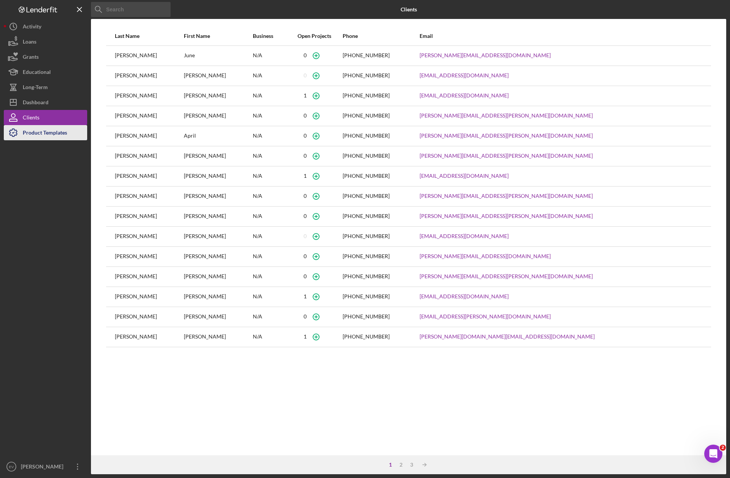
click at [33, 134] on div "Product Templates" at bounding box center [45, 133] width 44 height 17
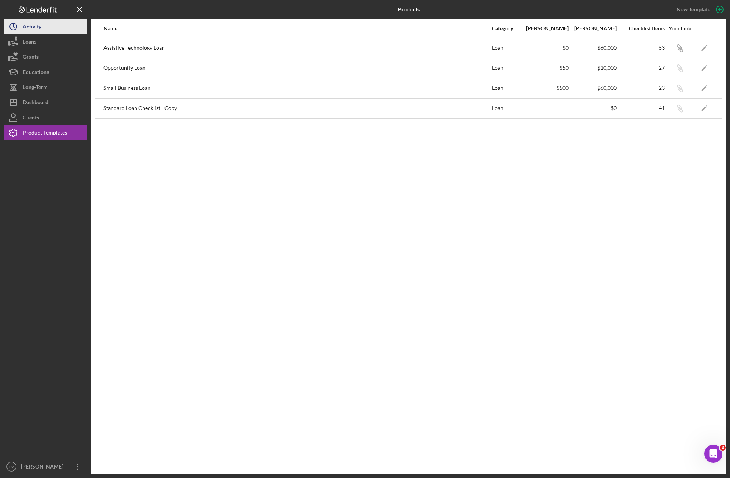
click at [55, 29] on button "Icon/History Activity" at bounding box center [45, 26] width 83 height 15
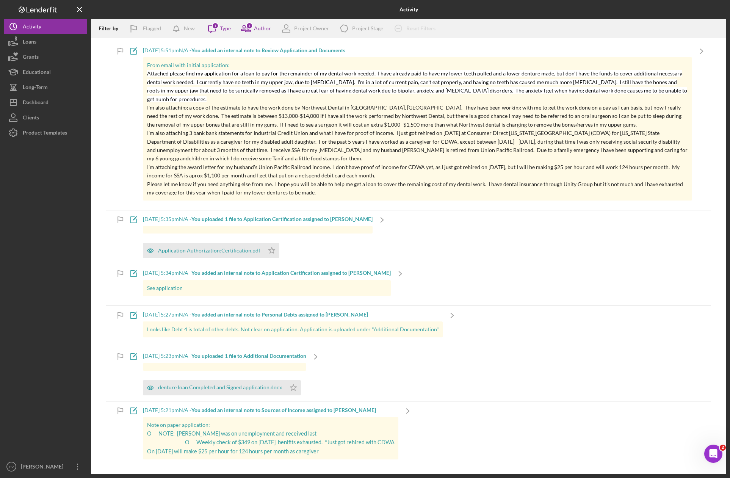
scroll to position [168, 0]
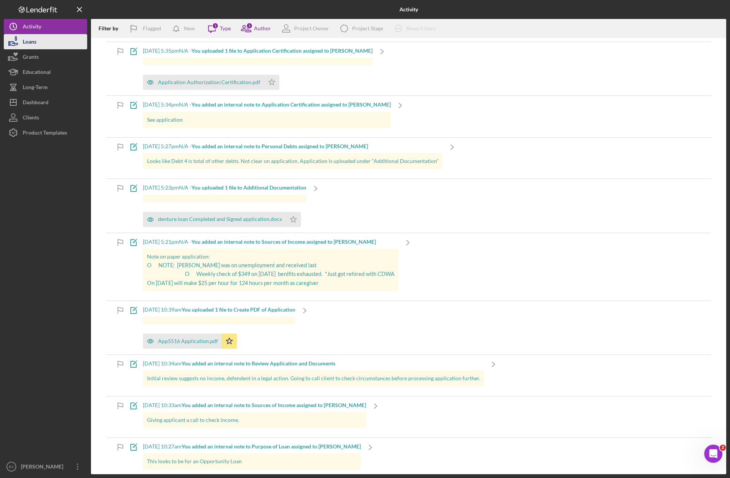
click at [47, 35] on button "Loans" at bounding box center [45, 41] width 83 height 15
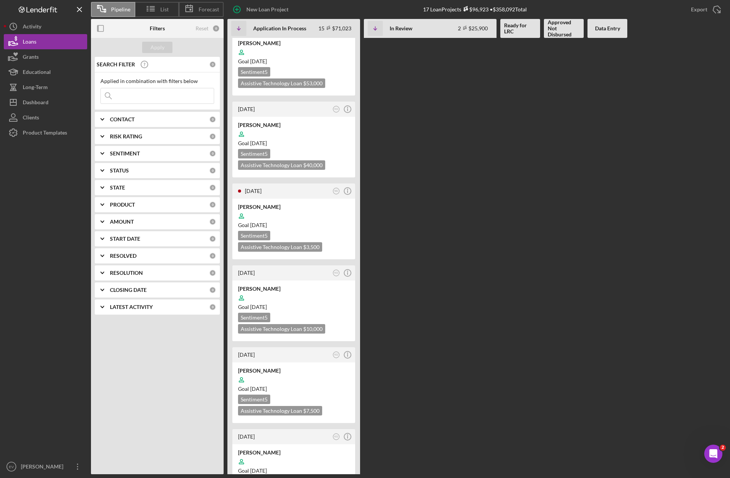
scroll to position [772, 0]
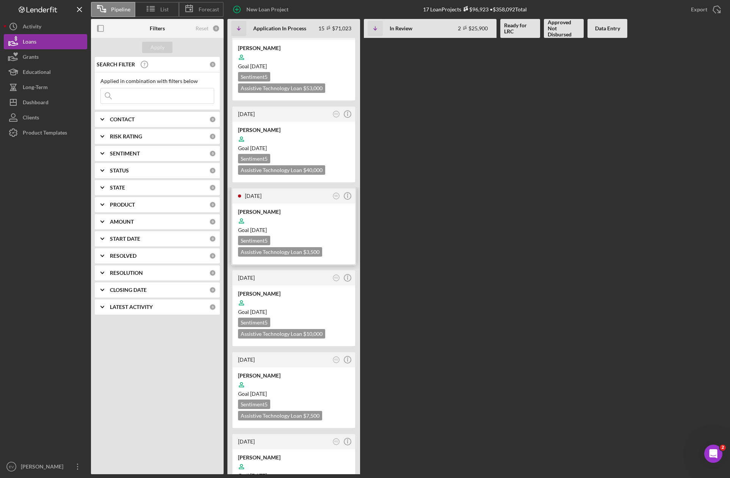
click at [294, 226] on div "Goal [DATE]" at bounding box center [293, 230] width 111 height 8
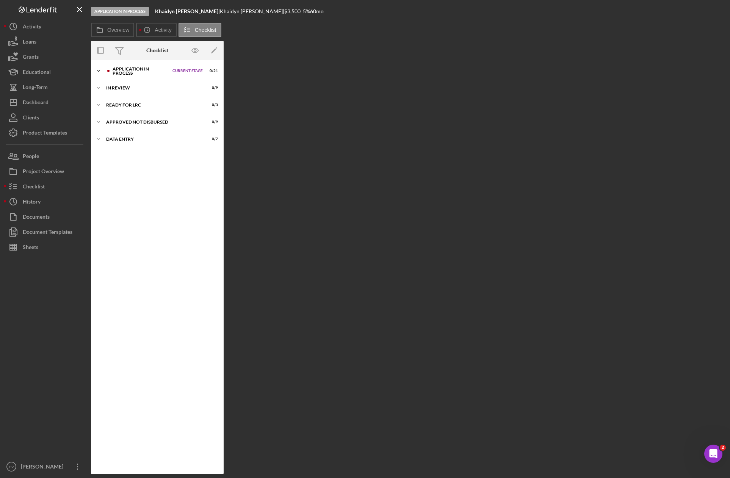
click at [110, 71] on div at bounding box center [108, 71] width 5 height 5
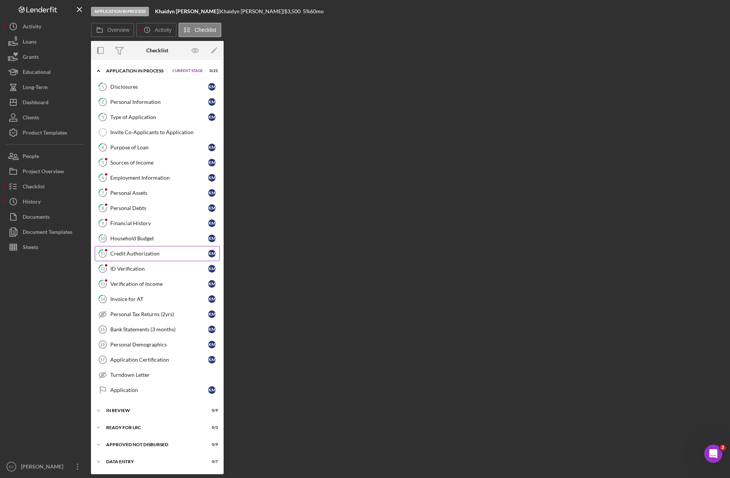
click at [158, 252] on div "Credit Authorization" at bounding box center [159, 254] width 98 height 6
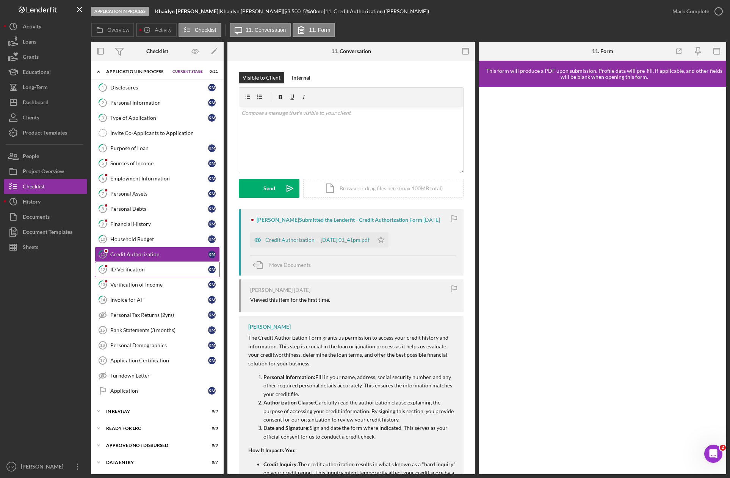
click at [157, 273] on link "12 ID Verification K M" at bounding box center [157, 269] width 125 height 15
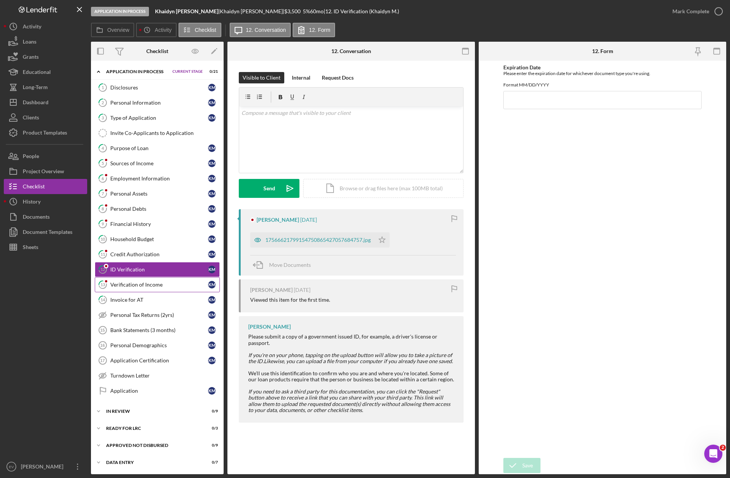
click at [155, 283] on div "Verification of Income" at bounding box center [159, 285] width 98 height 6
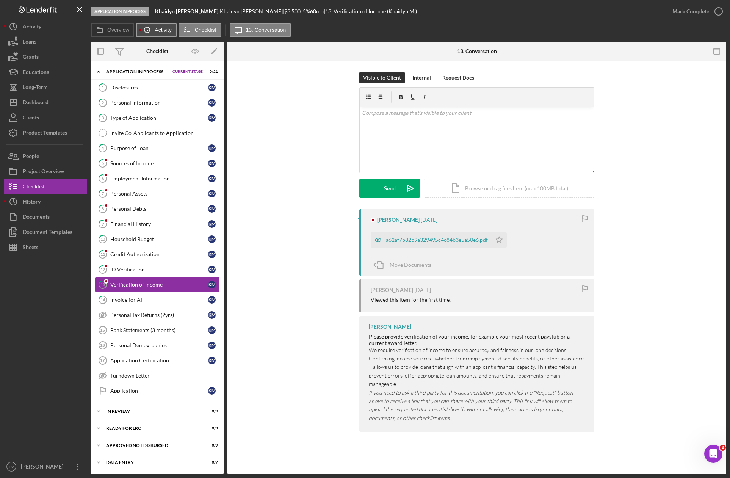
click at [160, 28] on label "Activity" at bounding box center [163, 30] width 17 height 6
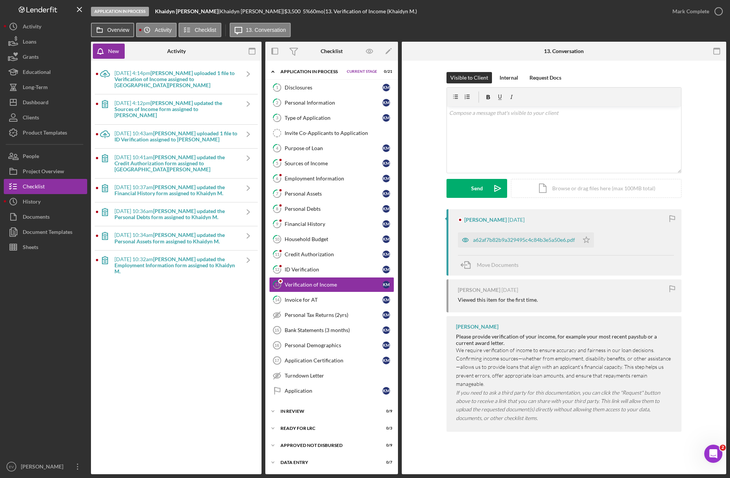
click at [115, 33] on button "Overview" at bounding box center [112, 30] width 43 height 14
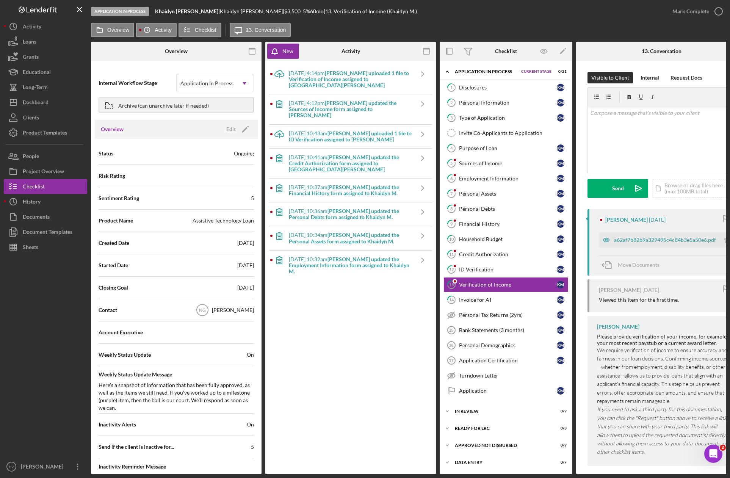
click at [376, 25] on div "Overview Icon/History Activity Checklist Icon/Message 13. Conversation" at bounding box center [408, 30] width 635 height 15
click at [337, 103] on b "[PERSON_NAME] updated the Sources of Income form assigned to [PERSON_NAME]" at bounding box center [343, 109] width 108 height 19
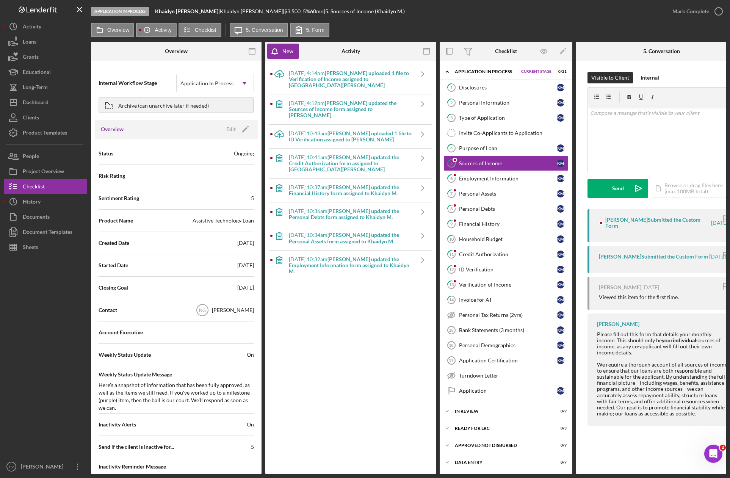
click at [343, 100] on b "[PERSON_NAME] updated the Sources of Income form assigned to [PERSON_NAME]" at bounding box center [343, 109] width 108 height 19
click at [343, 75] on b "[PERSON_NAME] uploaded 1 file to Verification of Income assigned to [GEOGRAPHIC…" at bounding box center [349, 79] width 120 height 19
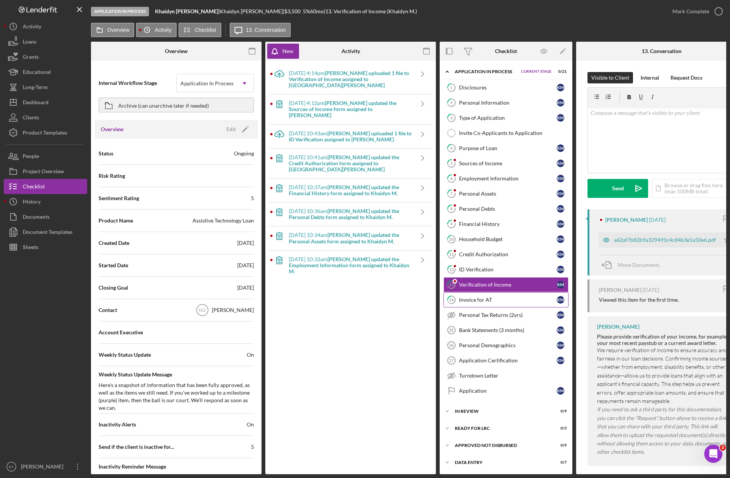
click at [490, 302] on div "Invoice for AT" at bounding box center [508, 300] width 98 height 6
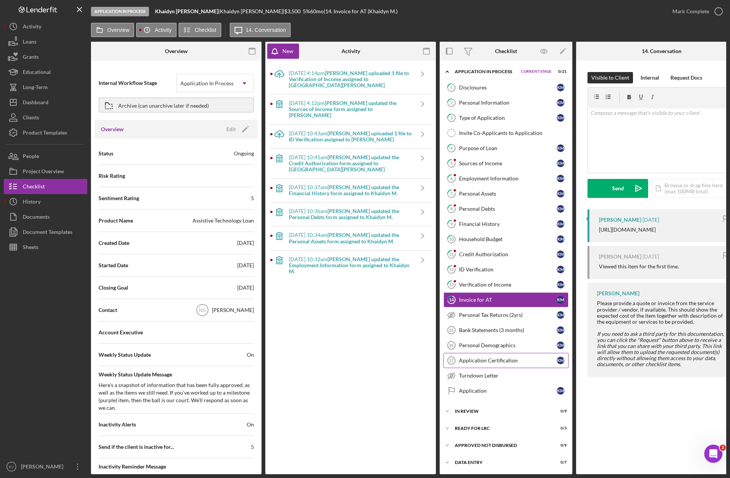
click at [480, 360] on div "Application Certification" at bounding box center [508, 360] width 98 height 6
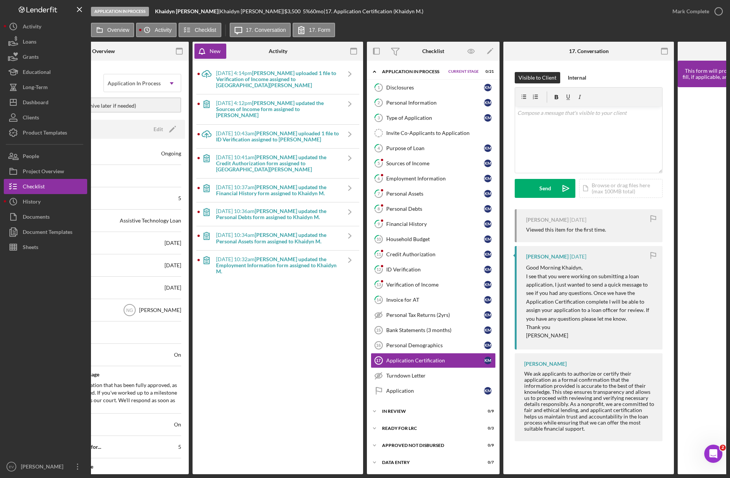
scroll to position [0, 96]
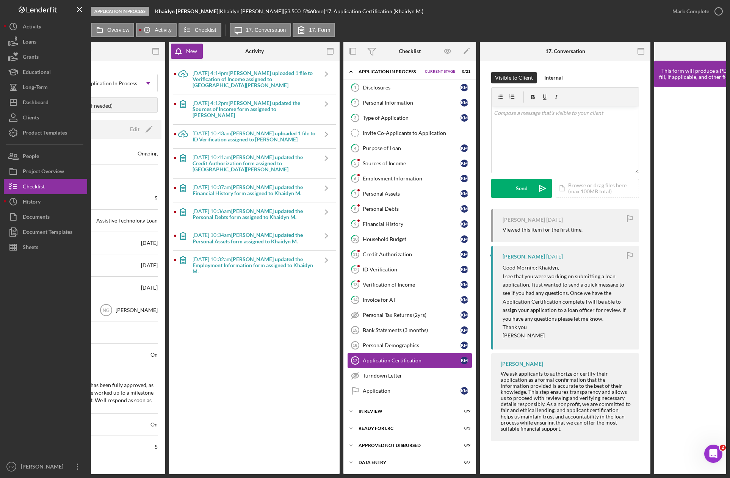
click at [254, 337] on div "Icon/Upload [DATE] 4:14pm [PERSON_NAME] uploaded 1 file to Verification of Inco…" at bounding box center [254, 267] width 163 height 406
